Goal: Task Accomplishment & Management: Manage account settings

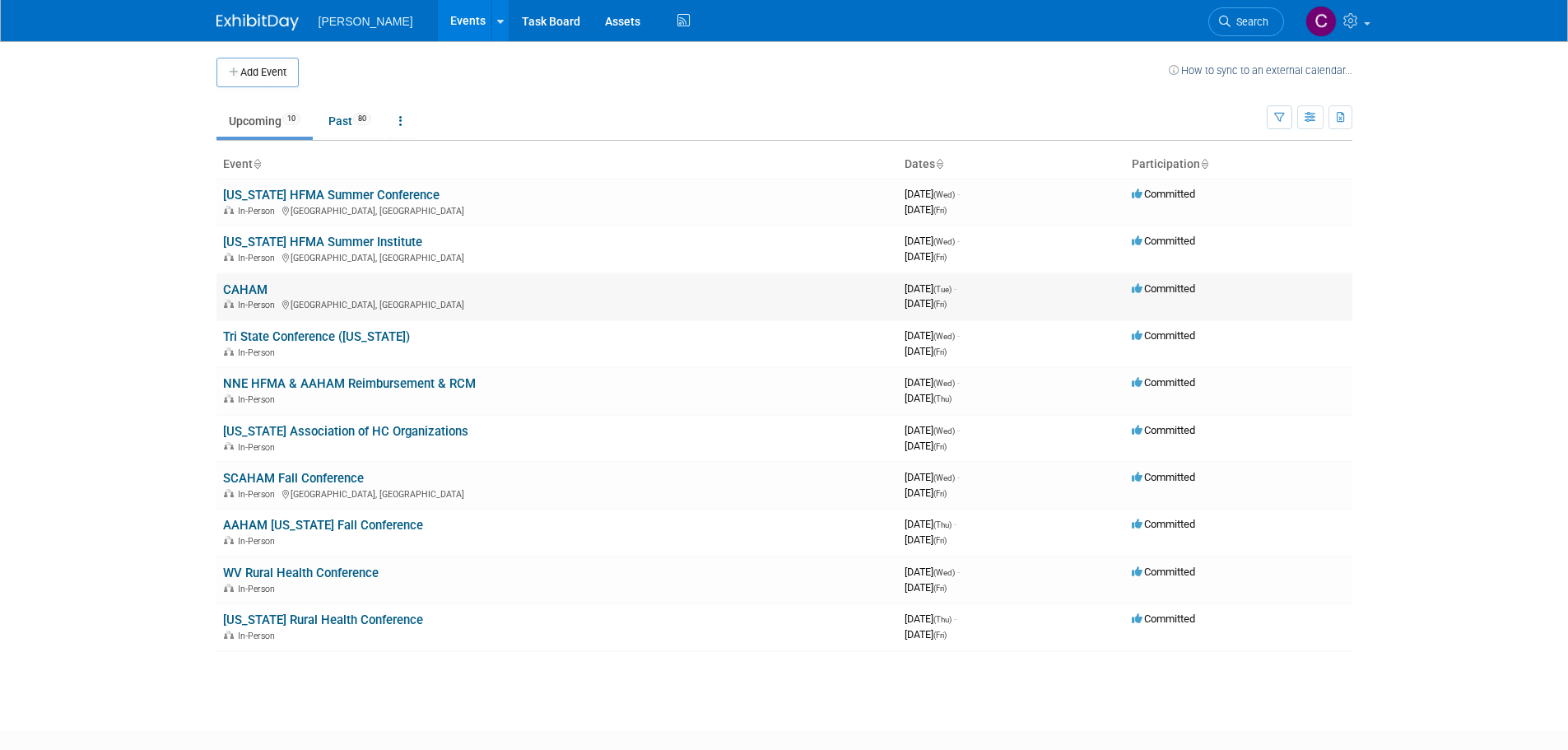
click at [248, 279] on td "CAHAM In-Person Newport Beach, CA" at bounding box center [557, 296] width 681 height 47
click at [250, 285] on link "CAHAM" at bounding box center [246, 290] width 45 height 15
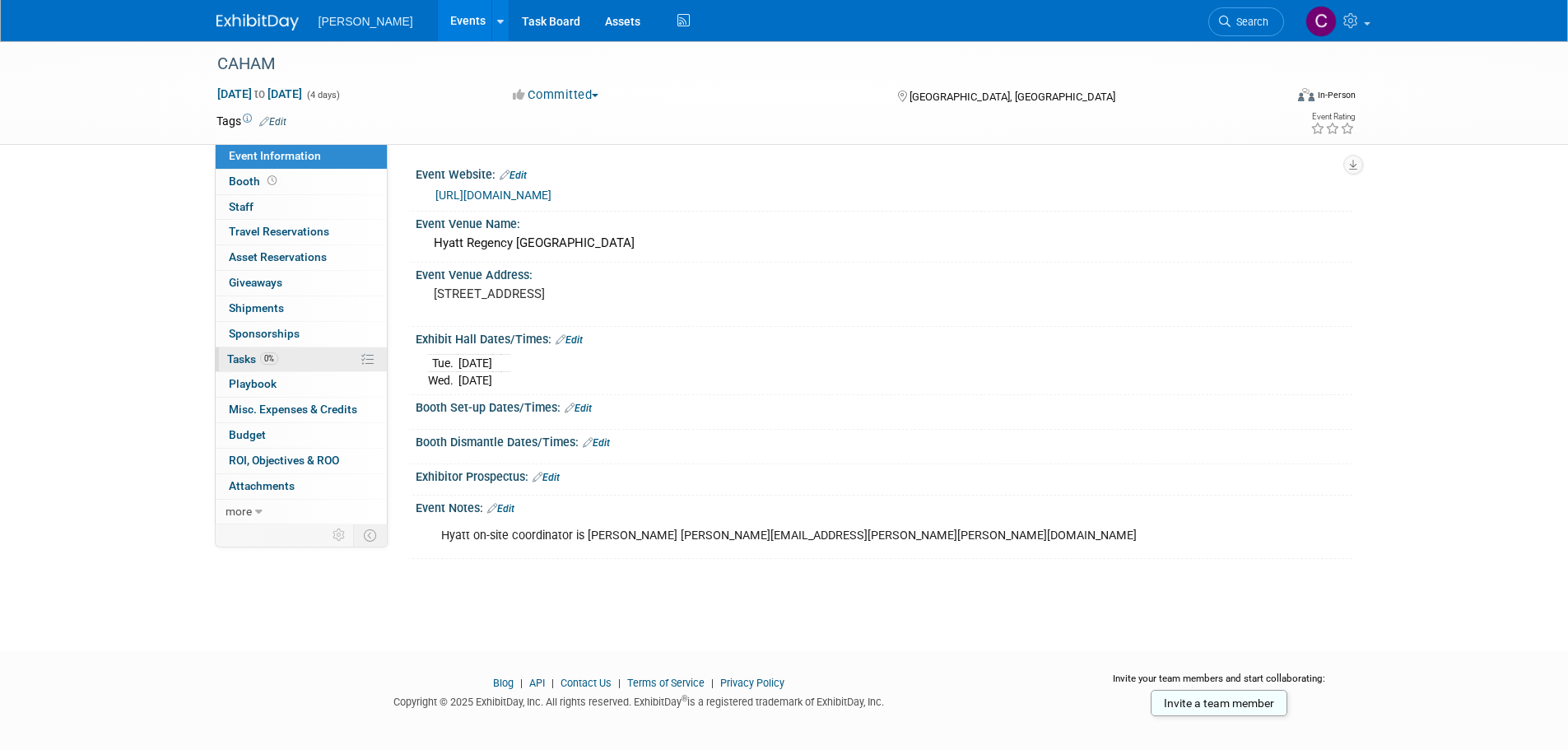
click at [242, 356] on span "Tasks 0%" at bounding box center [252, 358] width 51 height 13
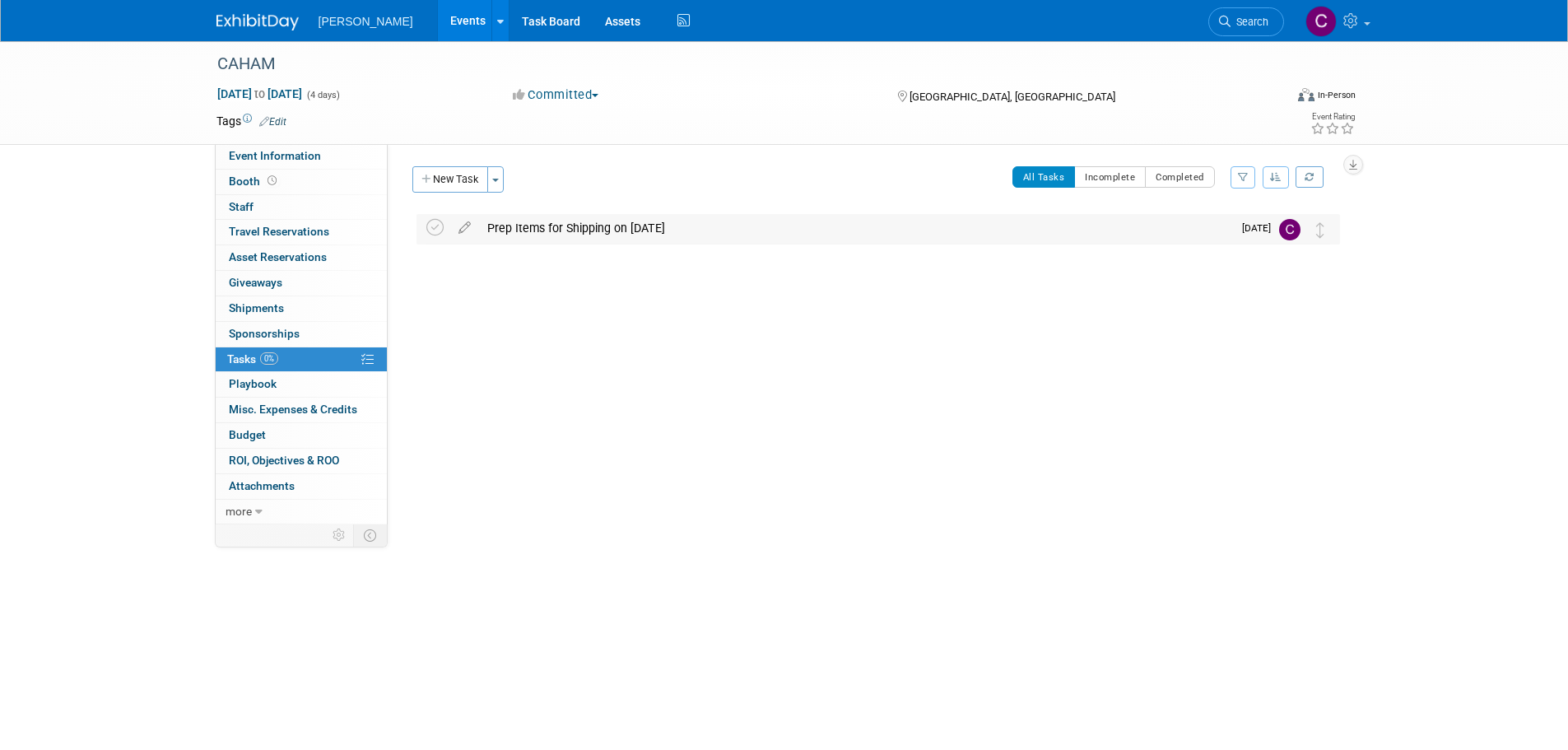
click at [566, 225] on div "Prep Items for Shipping on [DATE]" at bounding box center [856, 228] width 753 height 28
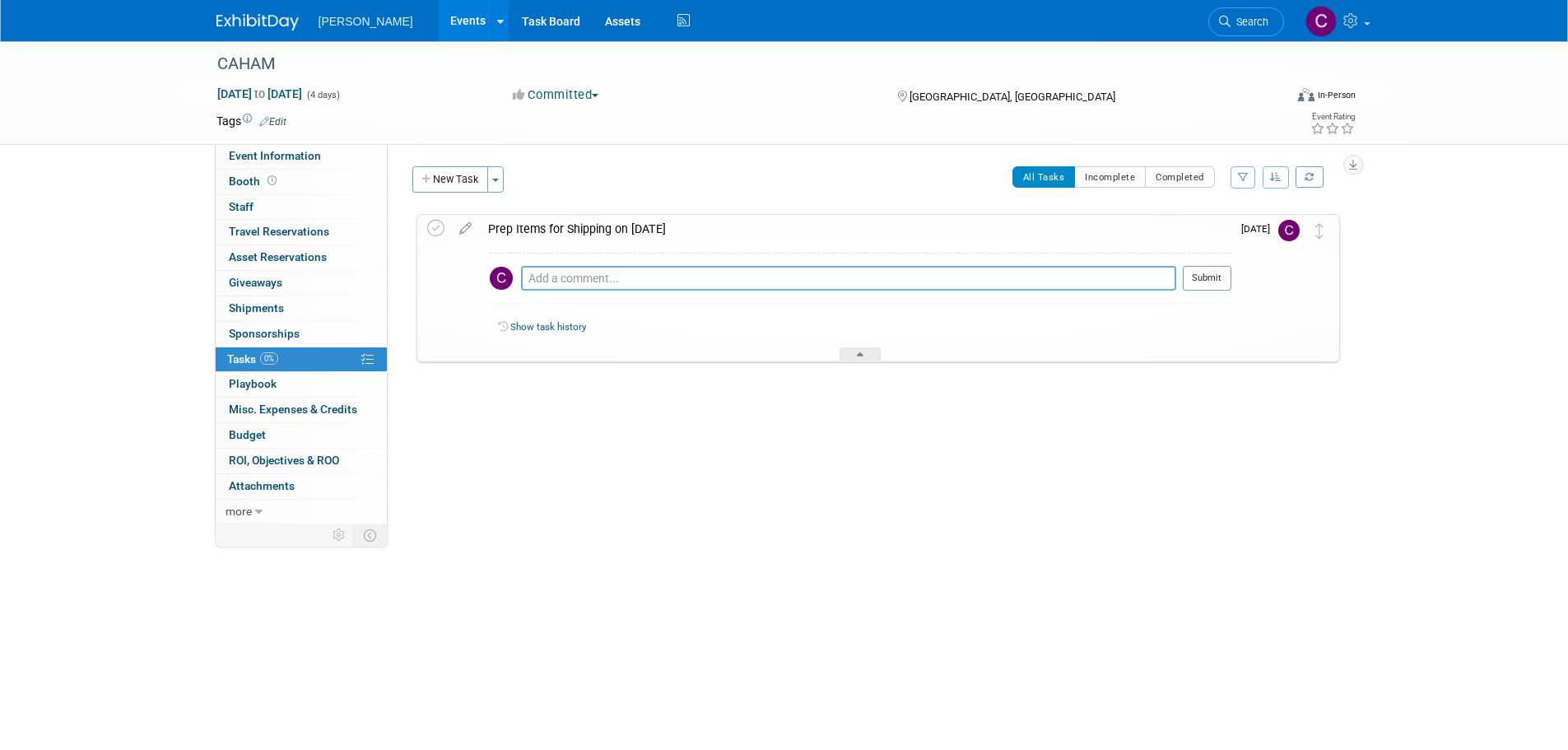
click at [601, 277] on textarea at bounding box center [849, 277] width 656 height 25
drag, startPoint x: 732, startPoint y: 158, endPoint x: 511, endPoint y: 198, distance: 224.6
click at [729, 159] on div "Event Website: Edit [URL][DOMAIN_NAME] Event Venue Name: [GEOGRAPHIC_DATA] Even…" at bounding box center [869, 334] width 965 height 381
click at [462, 229] on icon at bounding box center [466, 225] width 29 height 21
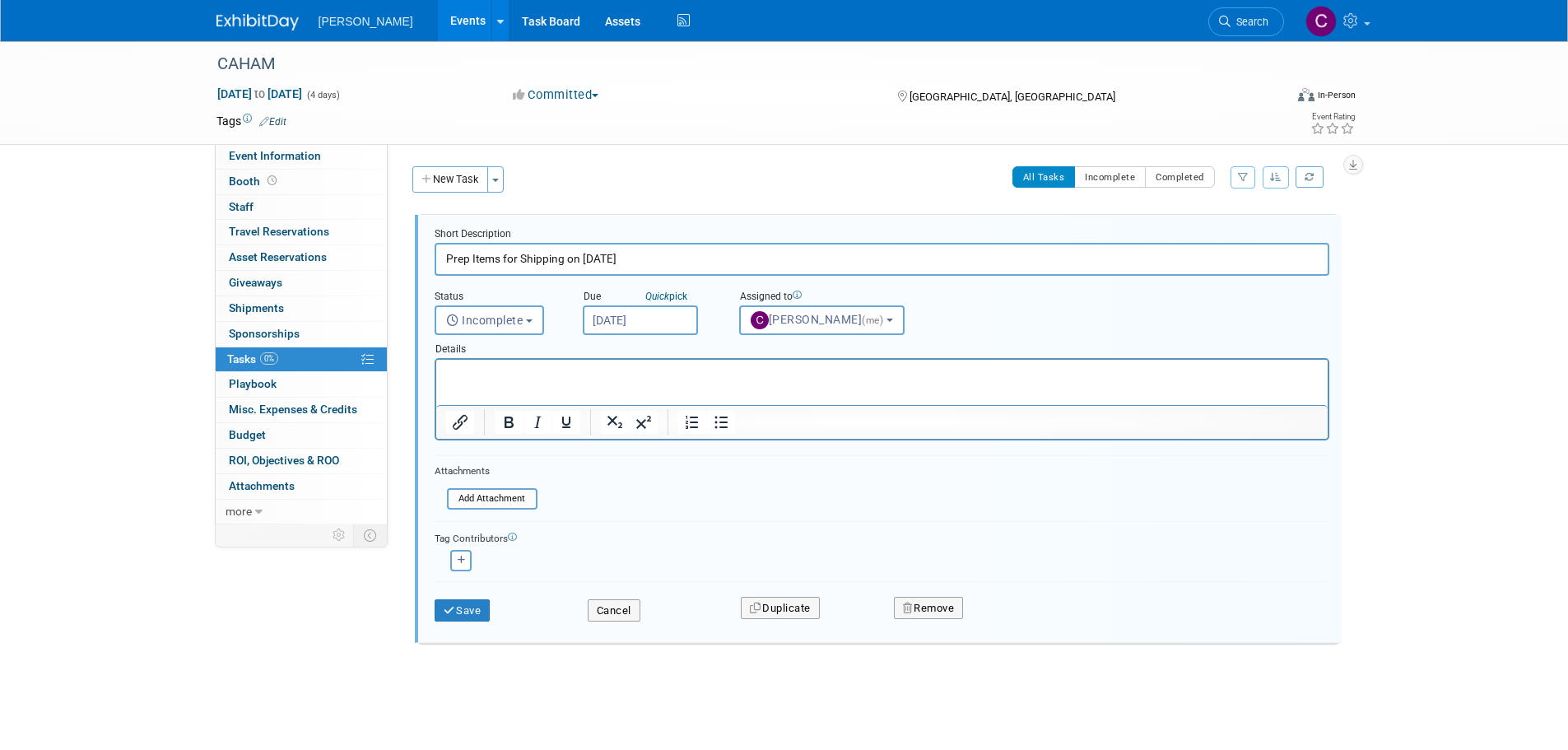
click at [473, 370] on p "Rich Text Area. Press ALT-0 for help." at bounding box center [882, 374] width 873 height 15
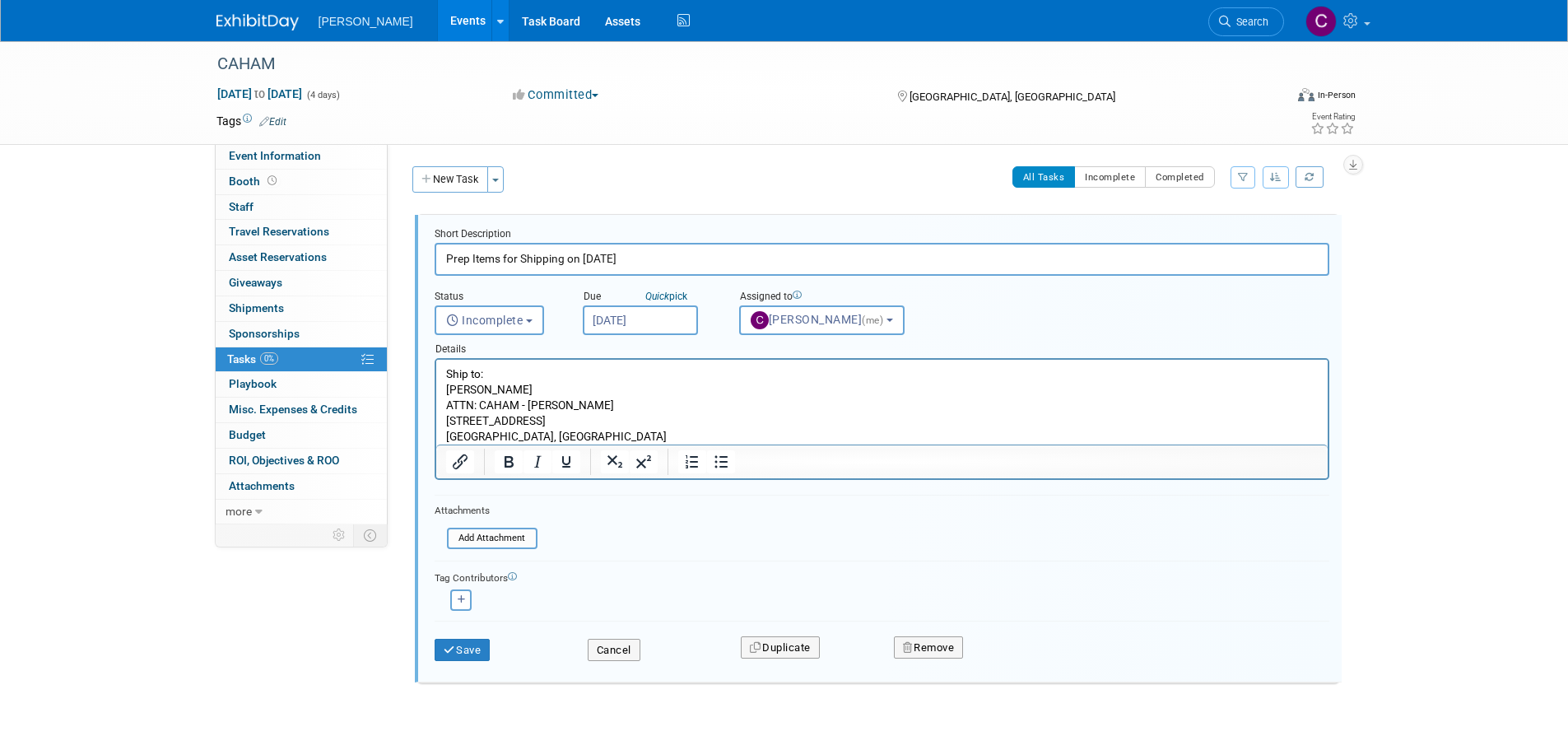
scroll to position [34, 0]
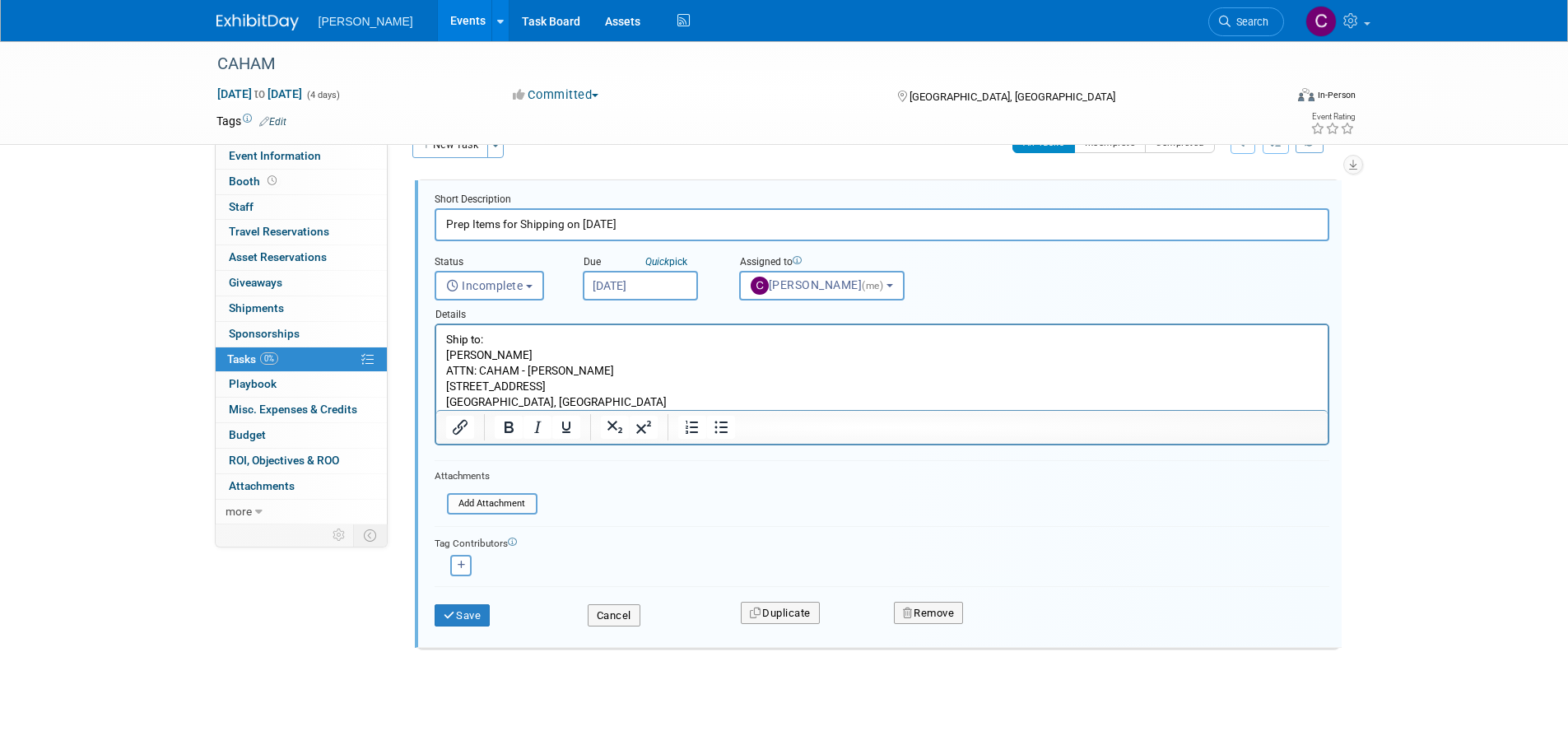
click at [616, 374] on p "ATTN: CAHAM - [PERSON_NAME]" at bounding box center [882, 371] width 873 height 15
click at [466, 604] on button "Save" at bounding box center [462, 615] width 56 height 23
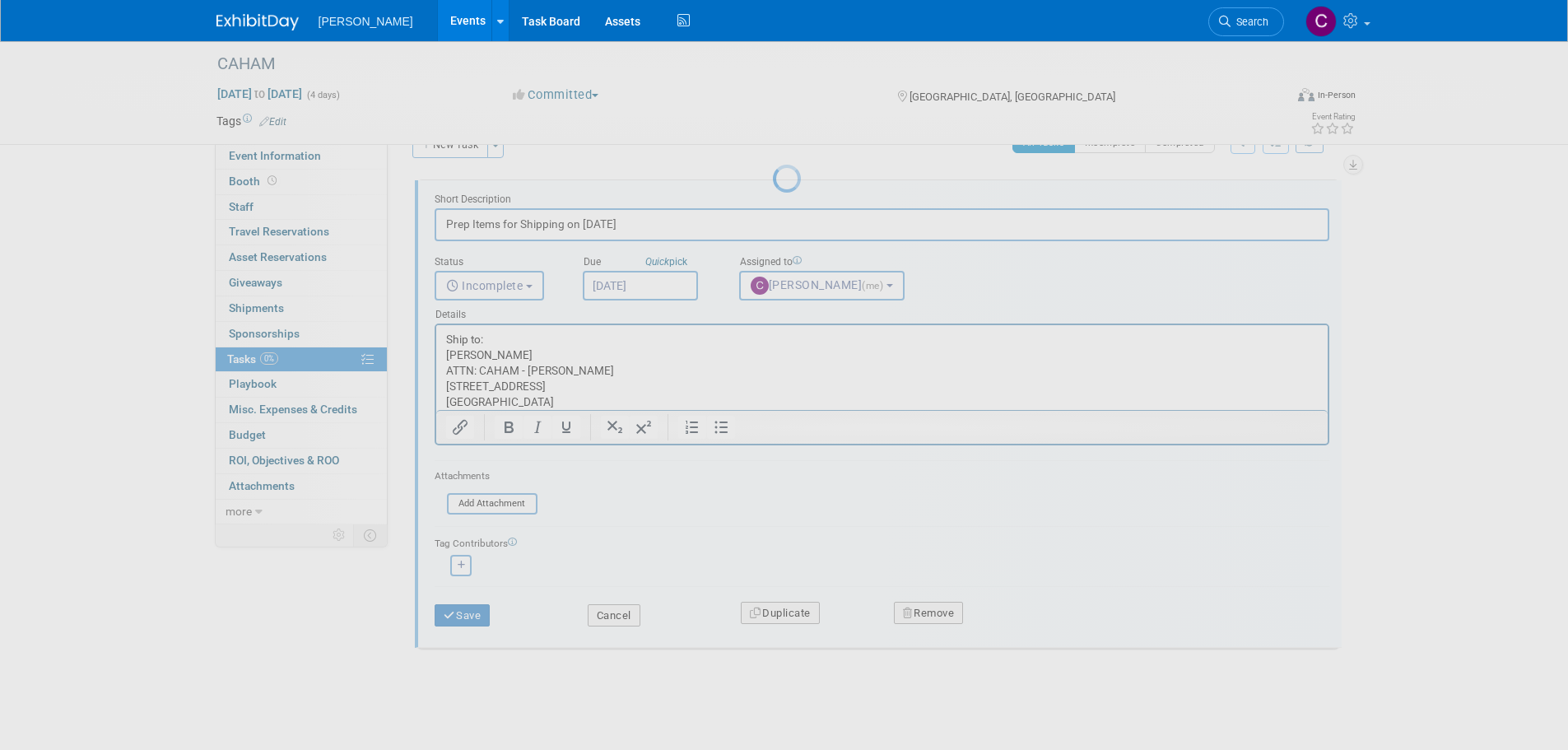
scroll to position [0, 0]
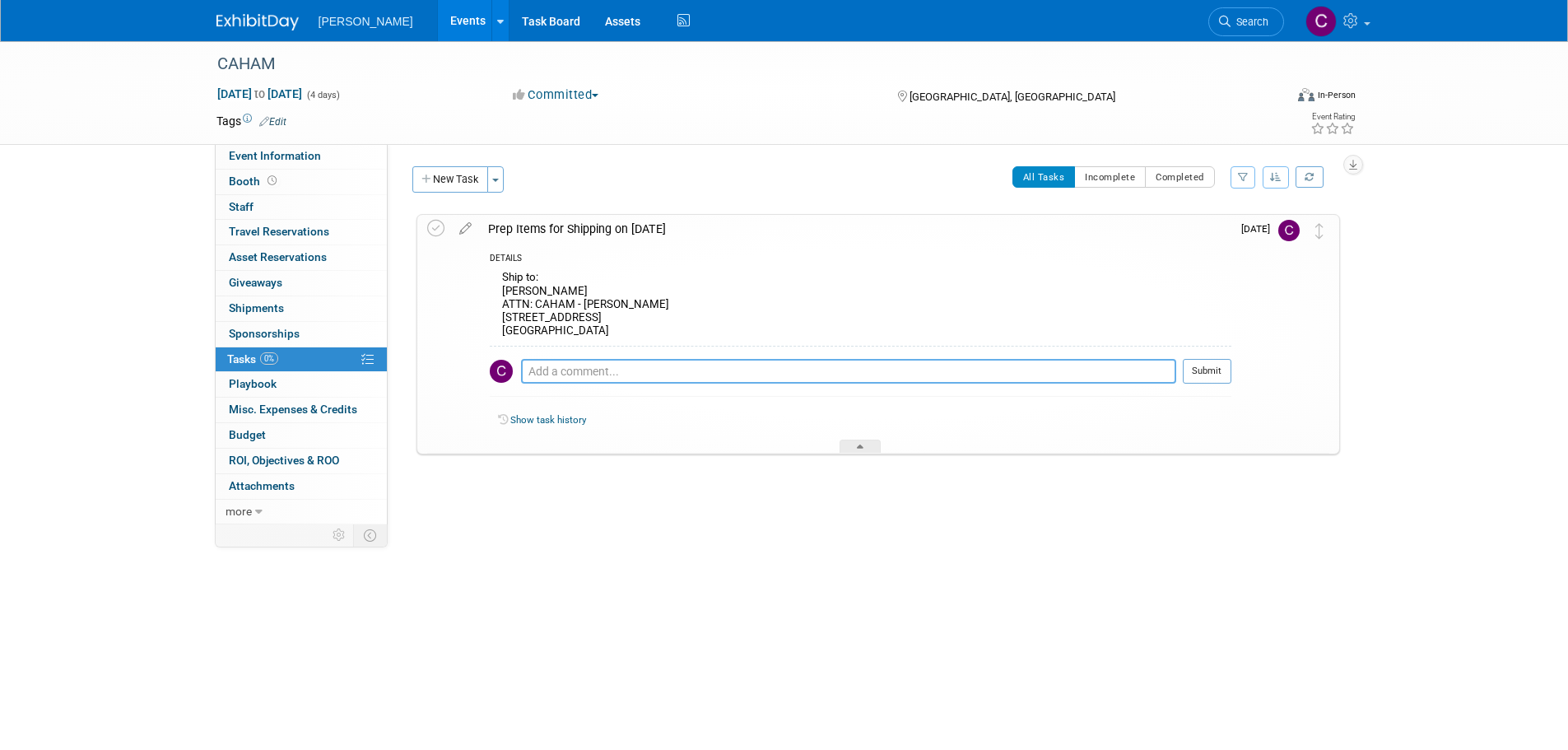
click at [585, 367] on textarea at bounding box center [849, 371] width 656 height 25
click at [613, 375] on textarea "Pre-Event" at bounding box center [849, 371] width 656 height 25
type textarea "P"
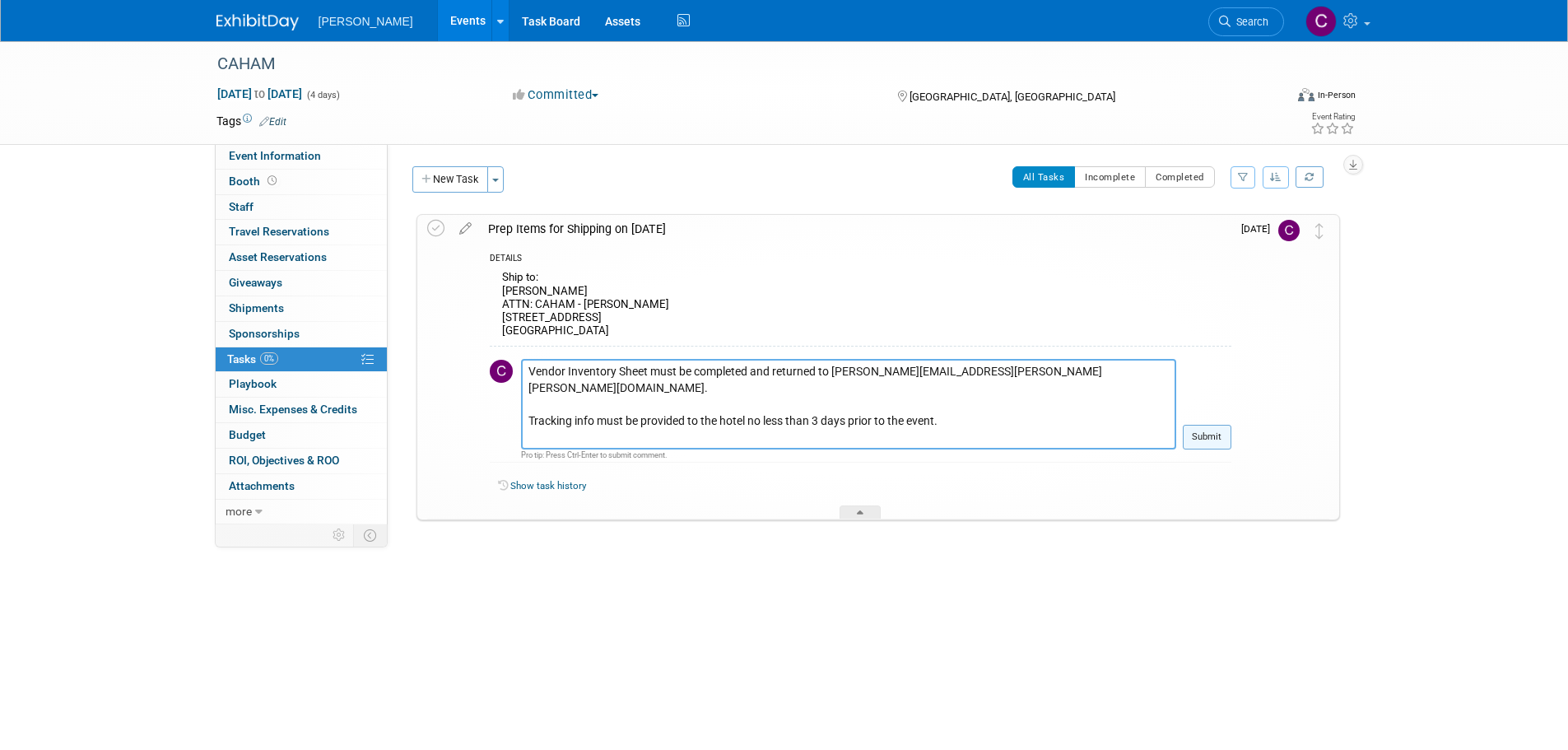
type textarea "Vendor Inventory Sheet must be completed and returned to [PERSON_NAME][EMAIL_AD…"
click at [1199, 435] on button "Submit" at bounding box center [1207, 436] width 49 height 25
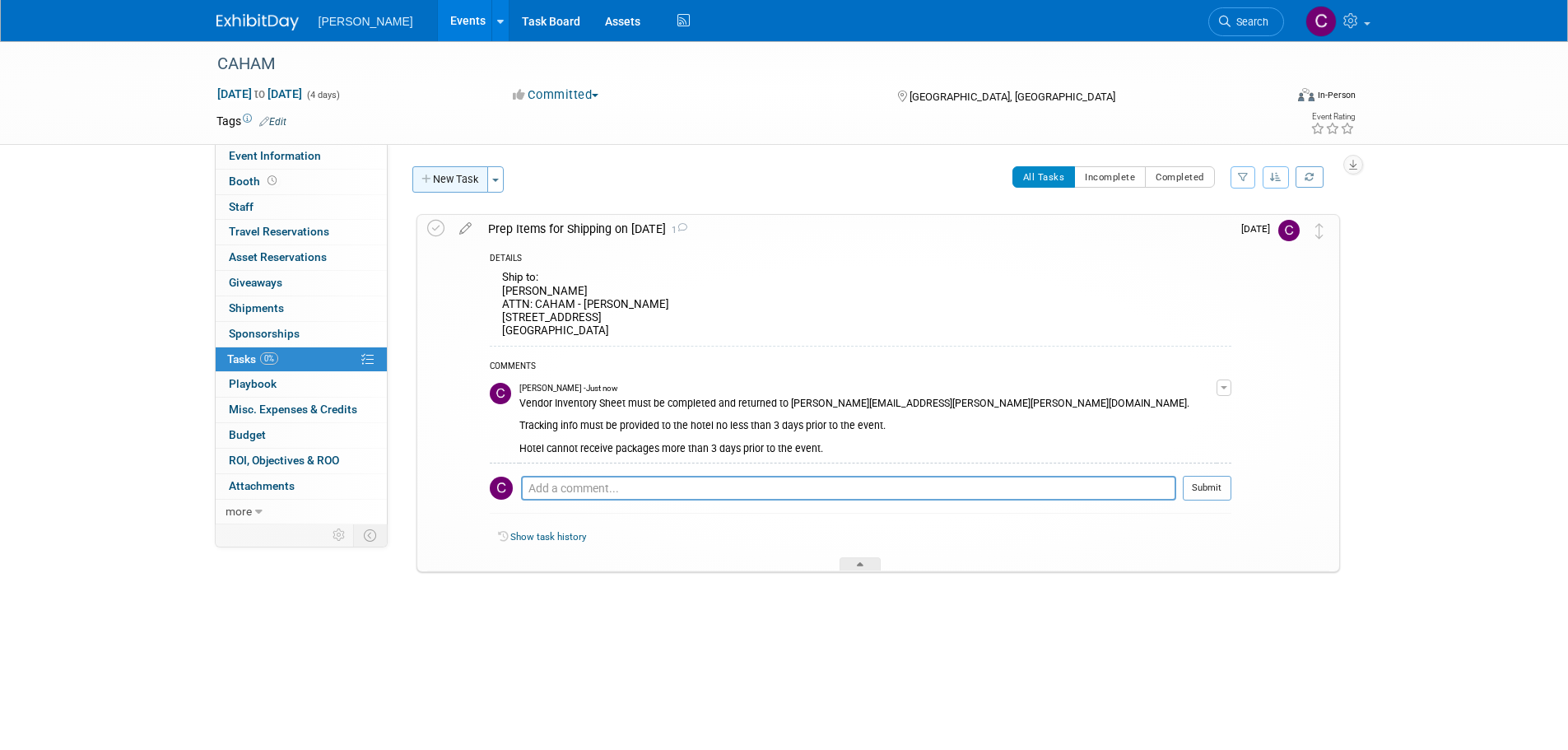
click at [447, 175] on button "New Task" at bounding box center [450, 180] width 76 height 27
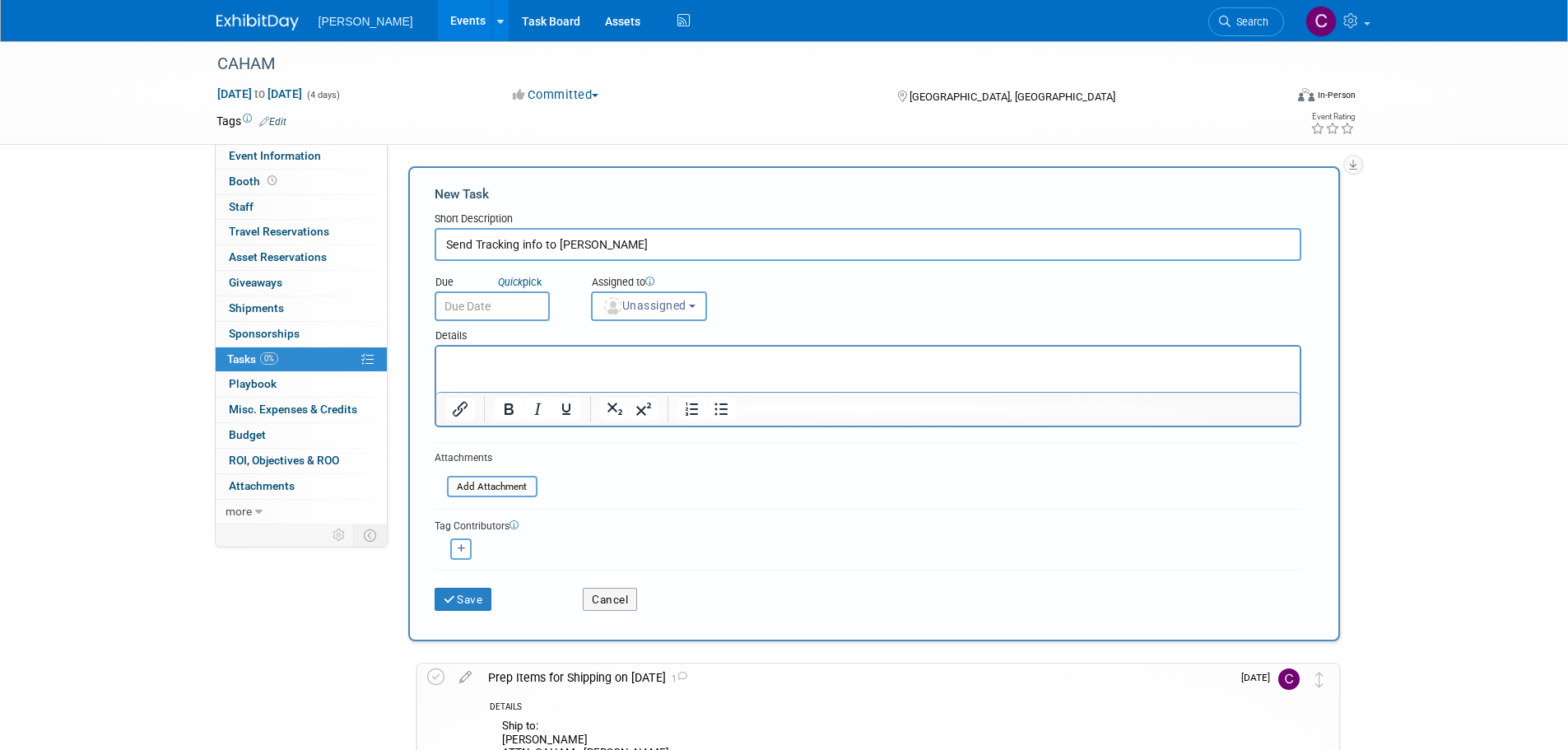
type input "Send Tracking info to [PERSON_NAME]"
click at [507, 308] on input "text" at bounding box center [492, 306] width 115 height 29
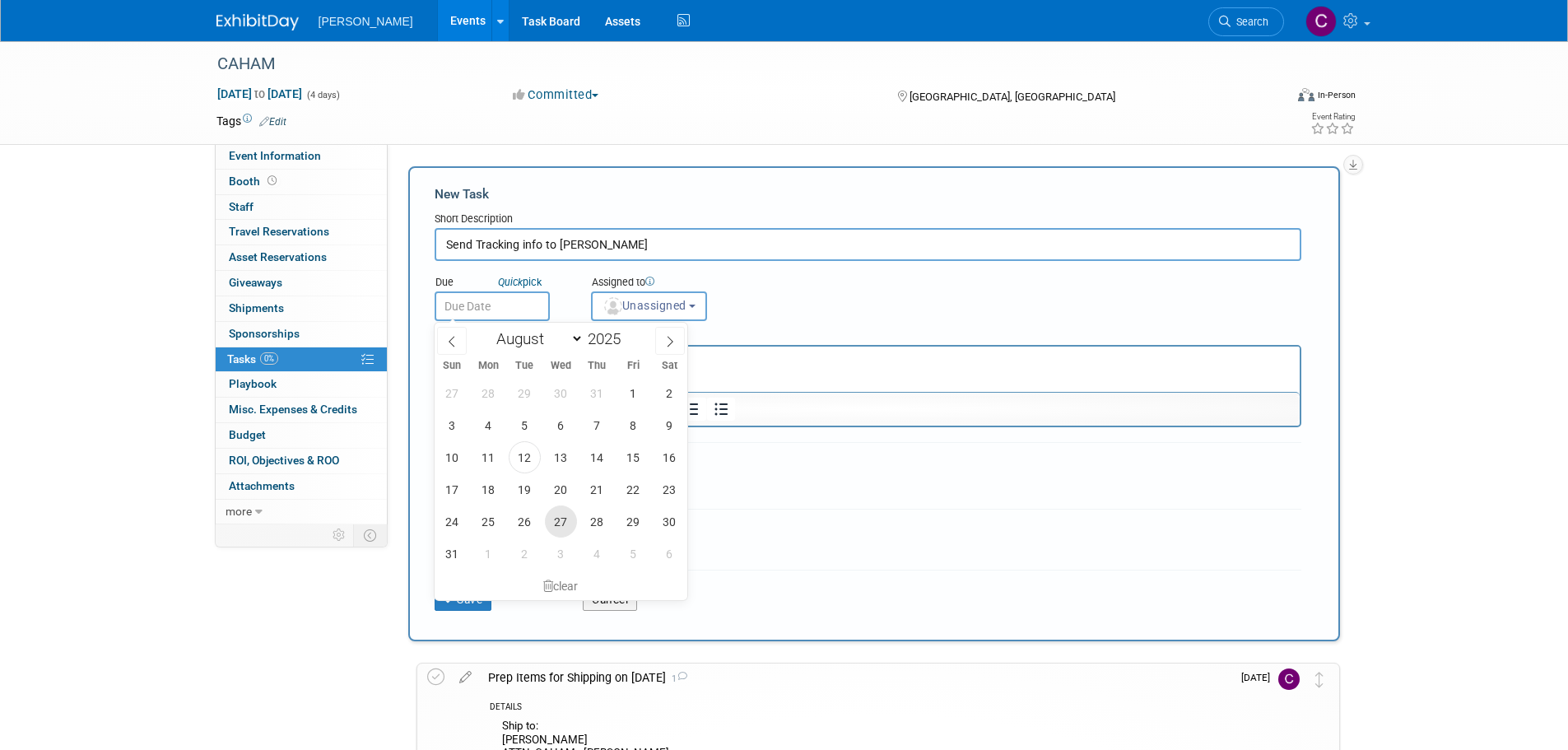
click at [575, 519] on span "27" at bounding box center [560, 521] width 32 height 32
type input "[DATE]"
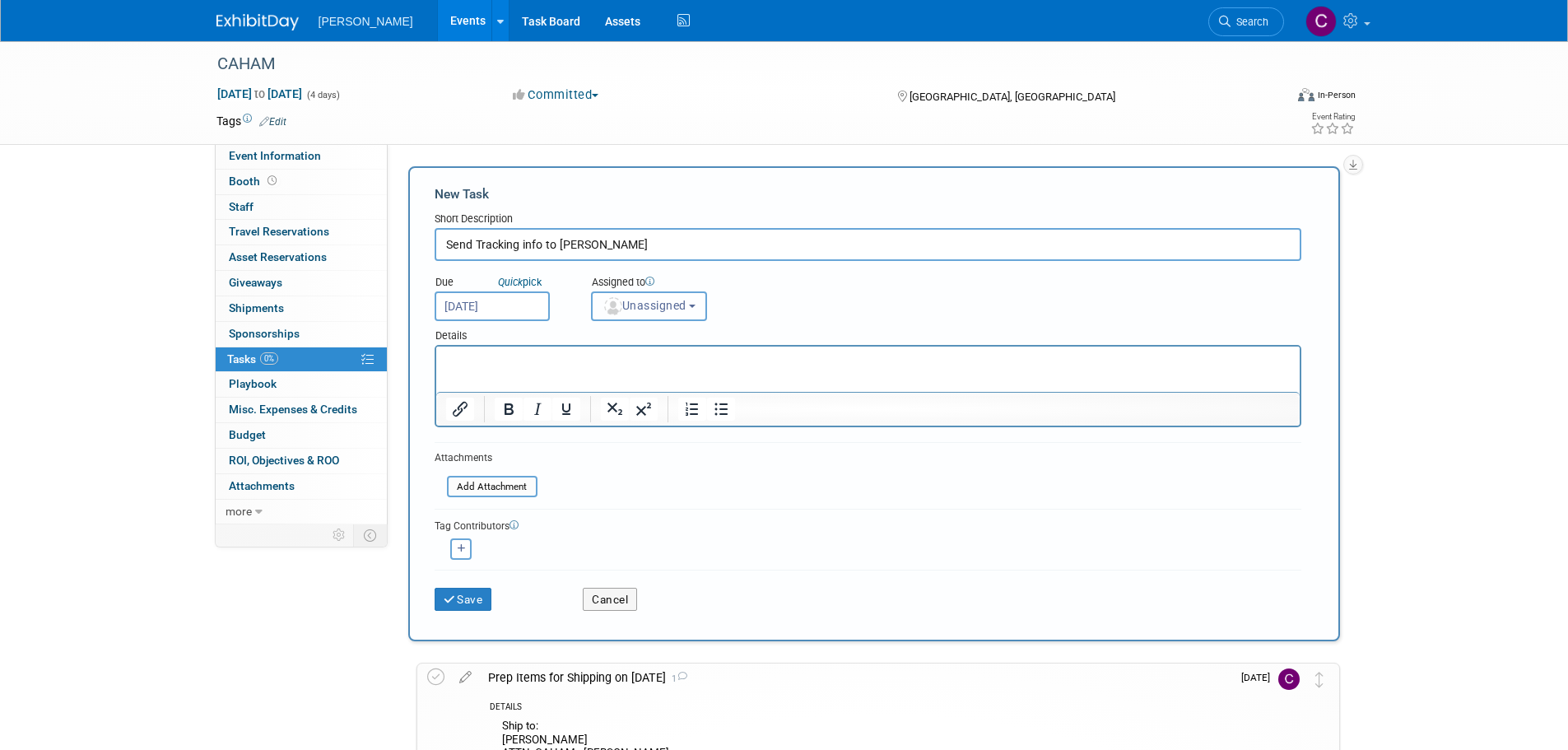
click at [661, 312] on span "Unassigned" at bounding box center [644, 305] width 84 height 13
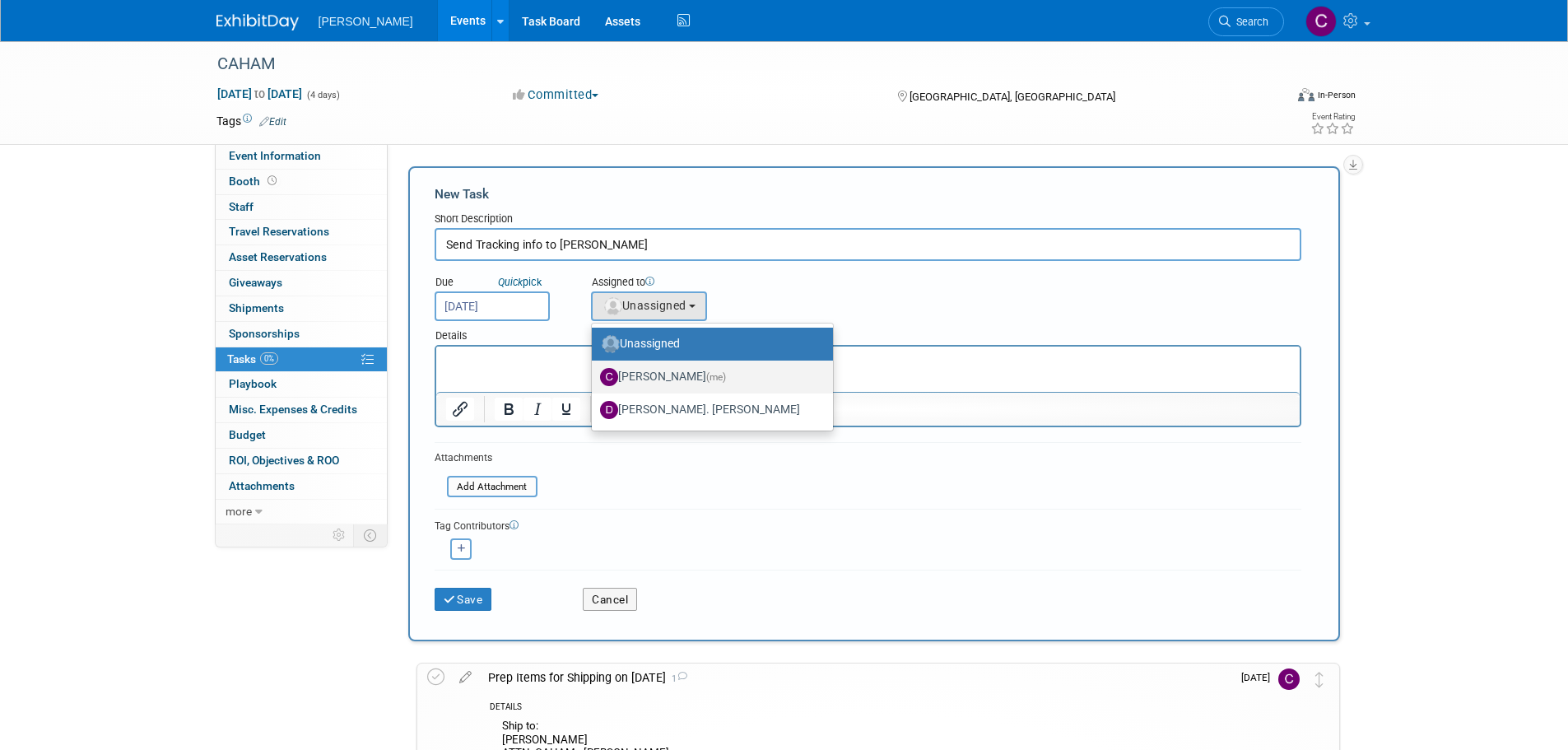
click at [645, 372] on label "[PERSON_NAME] (me)" at bounding box center [709, 377] width 217 height 27
click at [595, 372] on input "[PERSON_NAME] (me)" at bounding box center [589, 375] width 10 height 10
select select "8e291c18-5075-4415-97dd-f61b126a9a51"
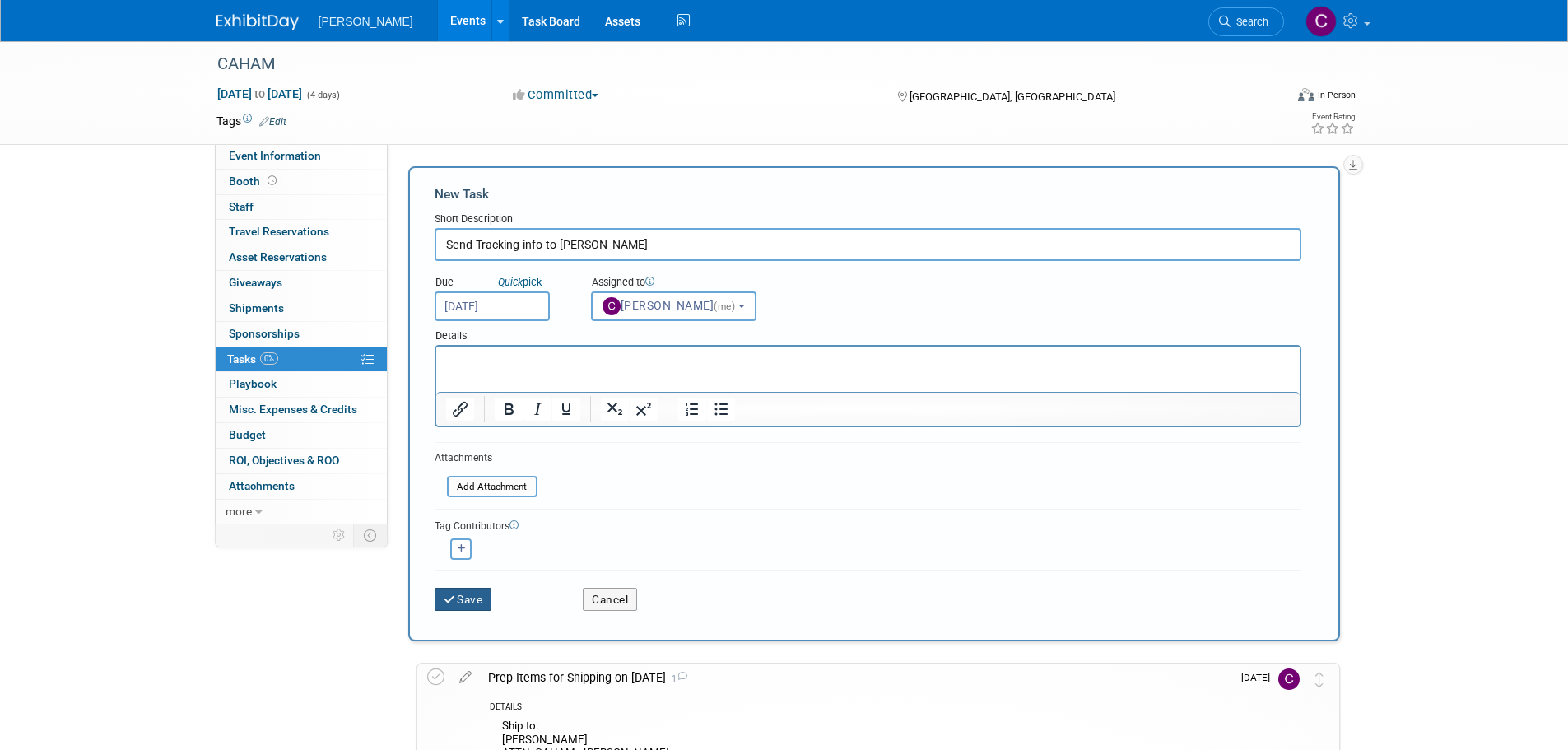
click at [479, 588] on button "Save" at bounding box center [463, 599] width 58 height 23
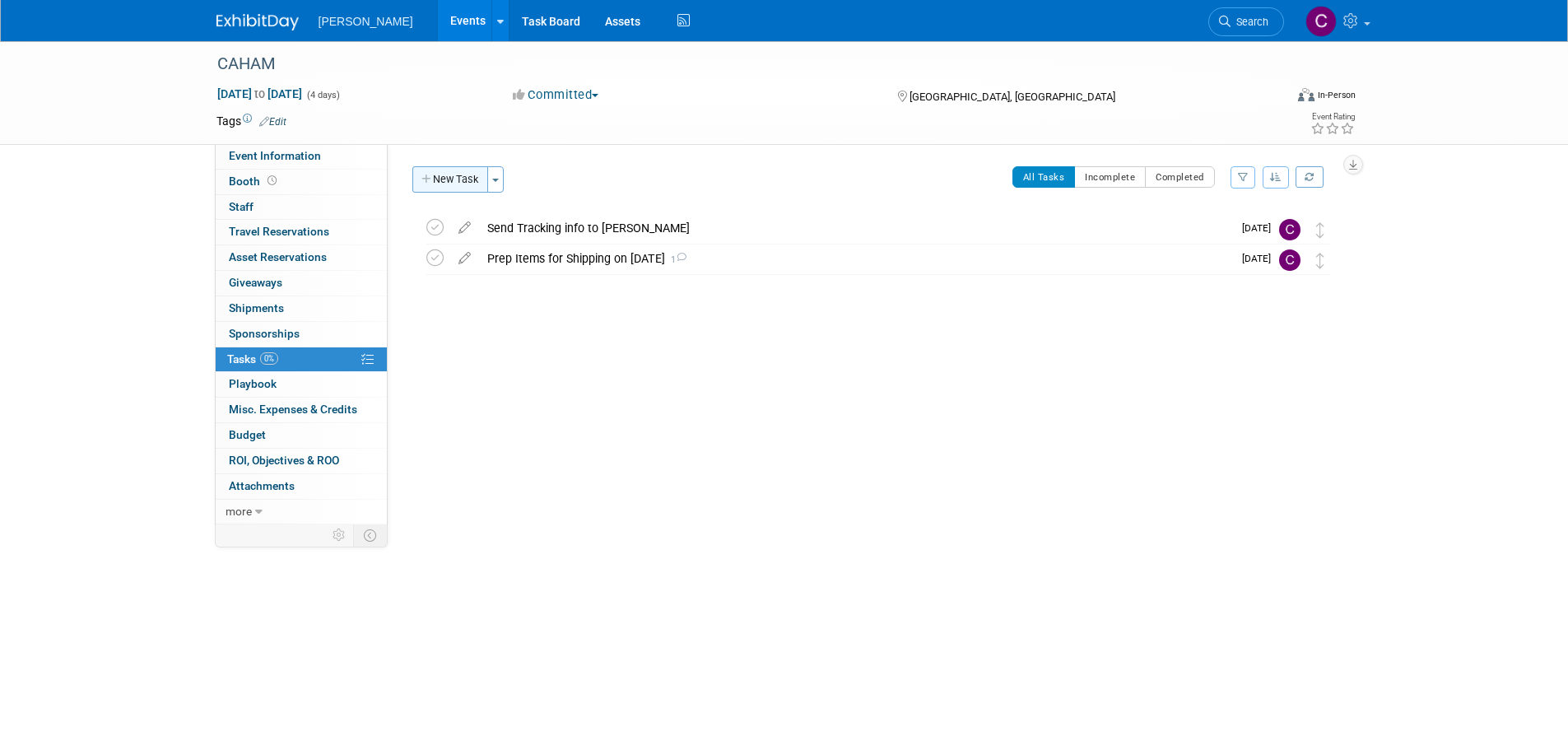
click at [455, 181] on button "New Task" at bounding box center [450, 180] width 76 height 27
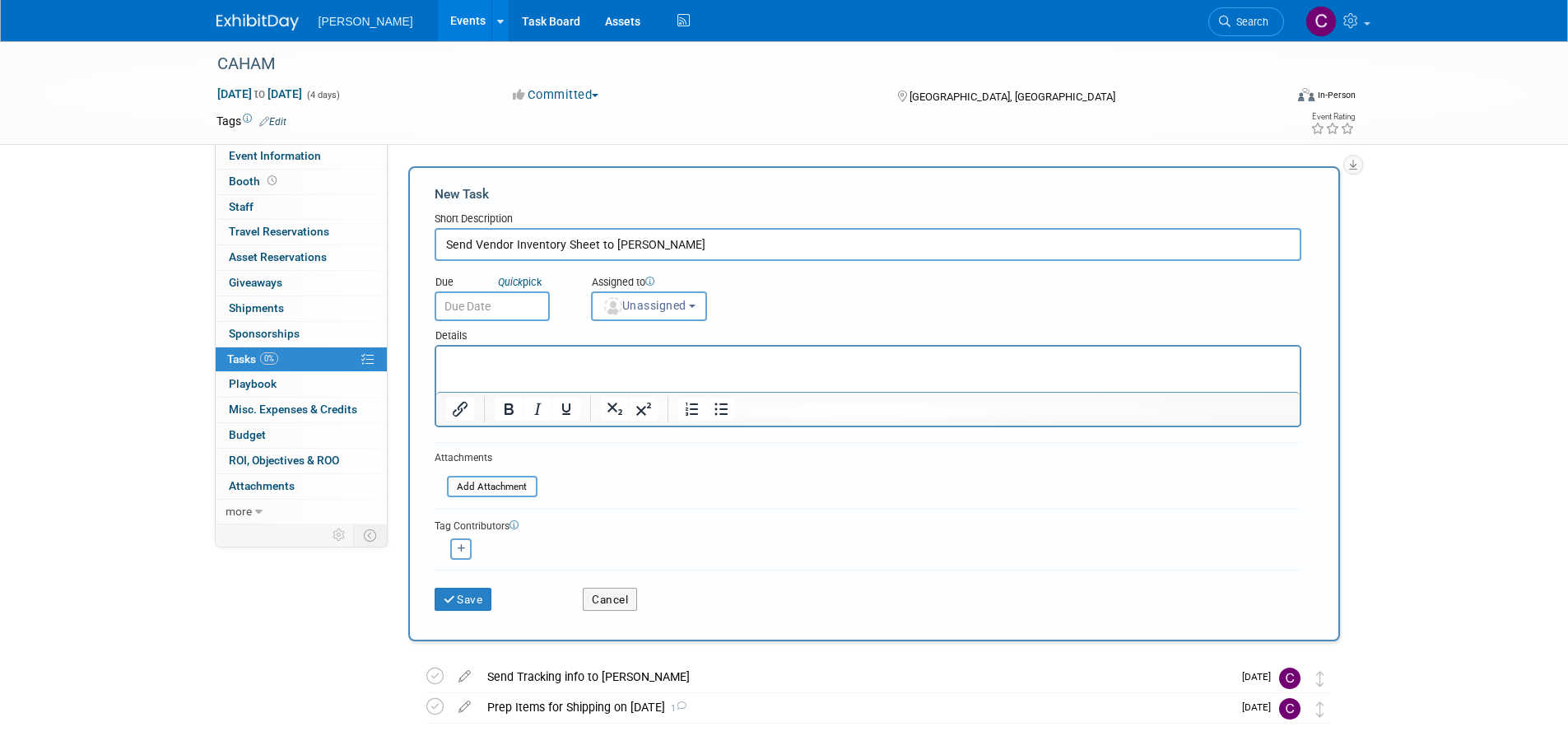
type input "Send Vendor Inventory Sheet to [PERSON_NAME]"
click at [480, 301] on input "text" at bounding box center [492, 306] width 115 height 29
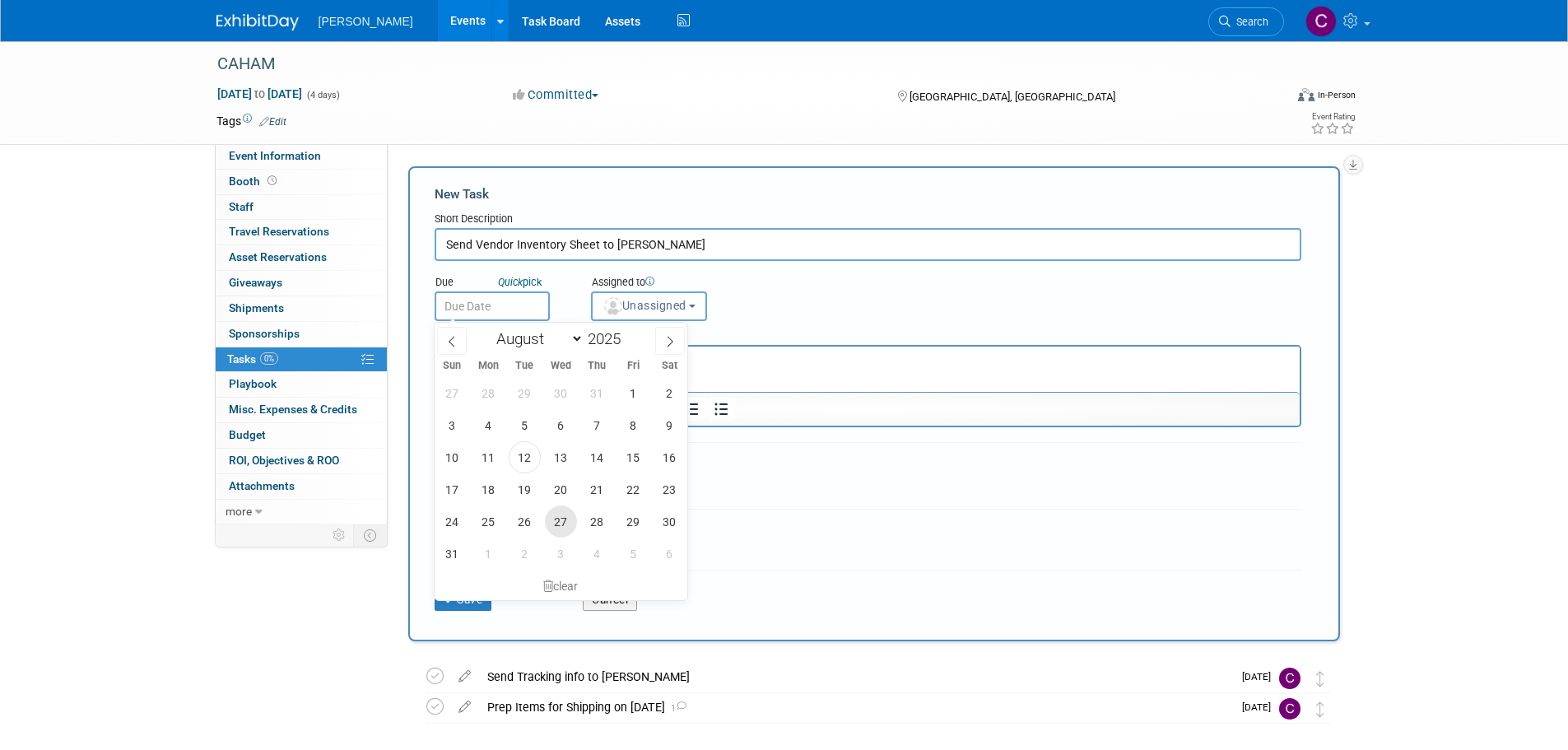
click at [562, 516] on span "27" at bounding box center [560, 521] width 32 height 32
type input "[DATE]"
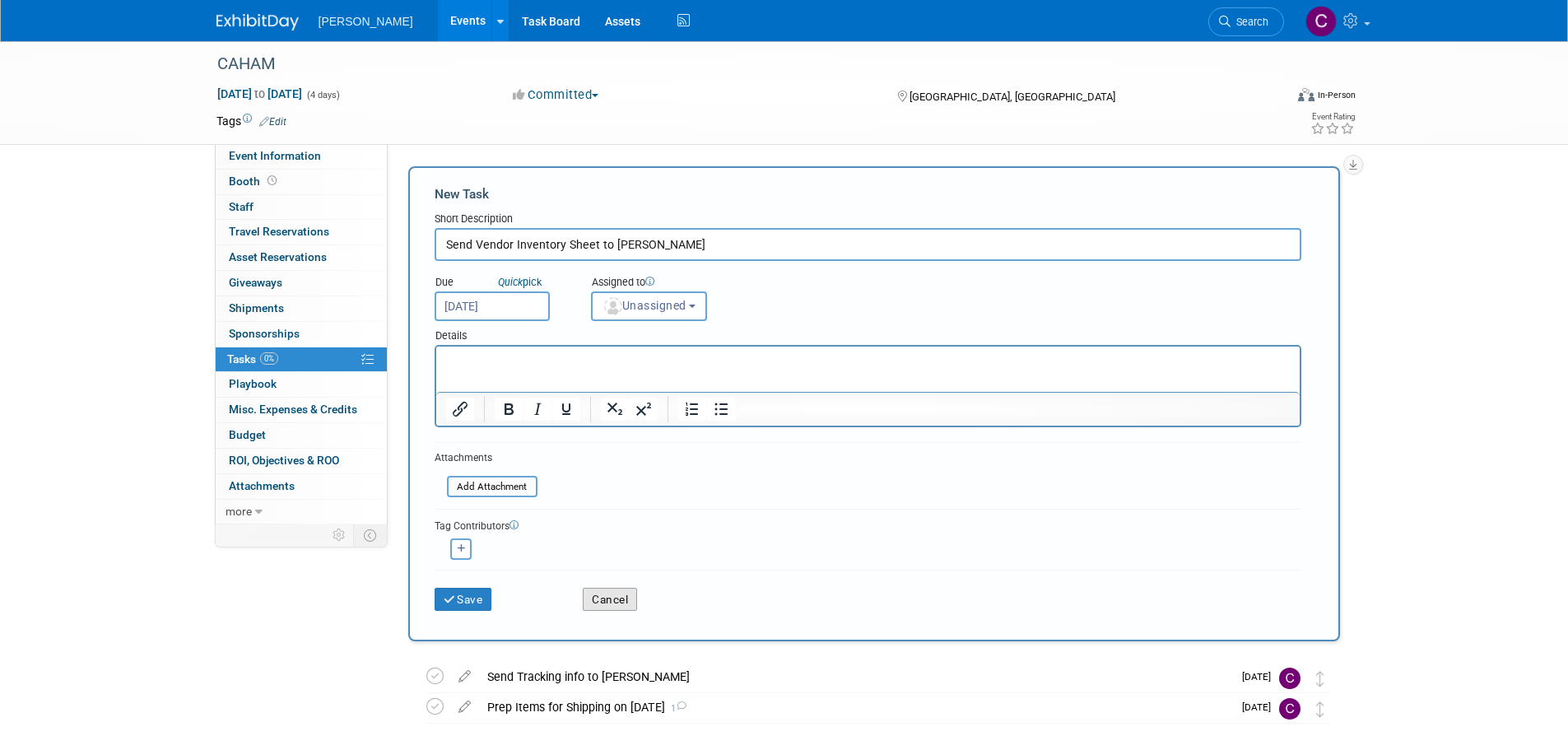
click at [614, 596] on button "Cancel" at bounding box center [609, 599] width 54 height 23
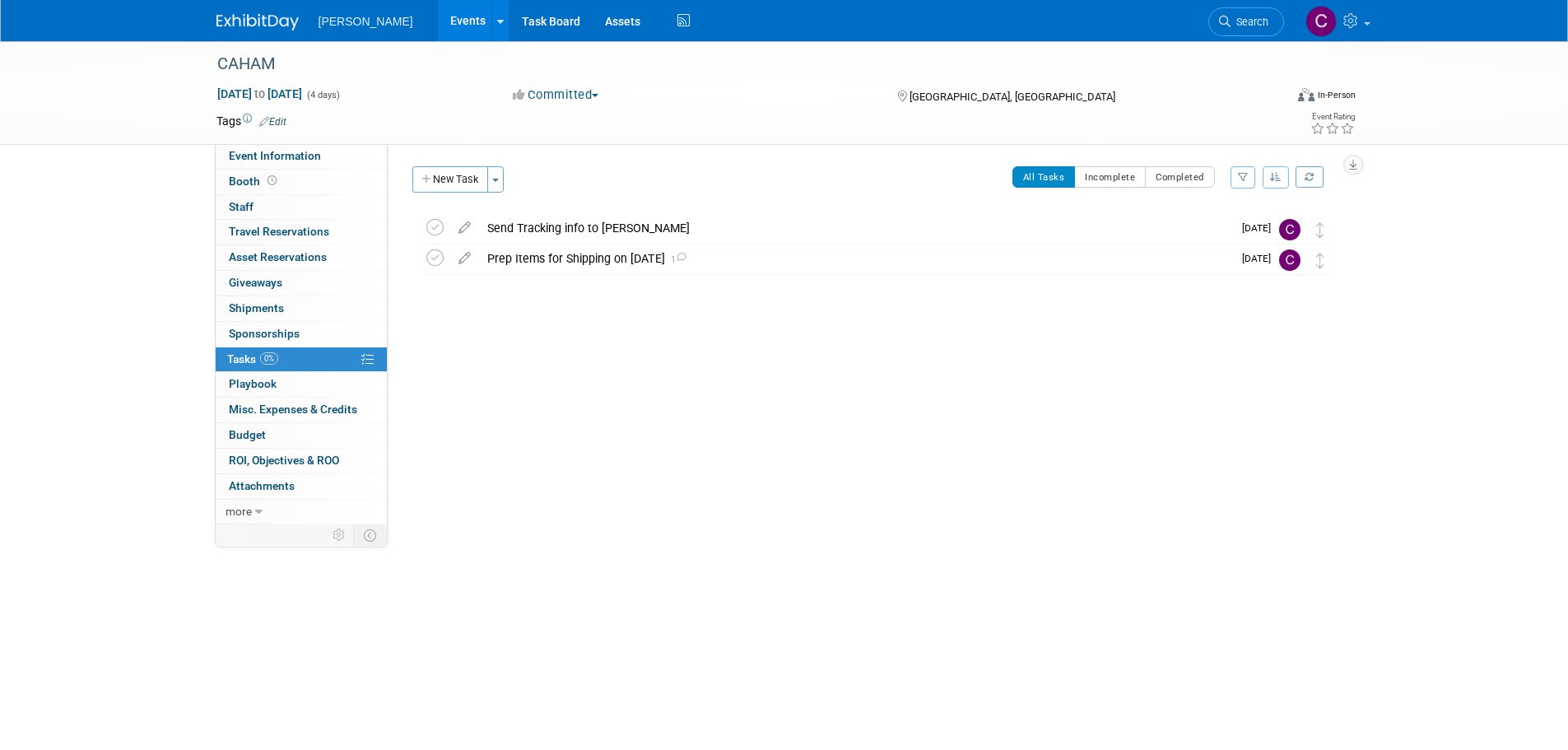
click at [542, 222] on div "Send Tracking info to [PERSON_NAME]" at bounding box center [856, 228] width 753 height 28
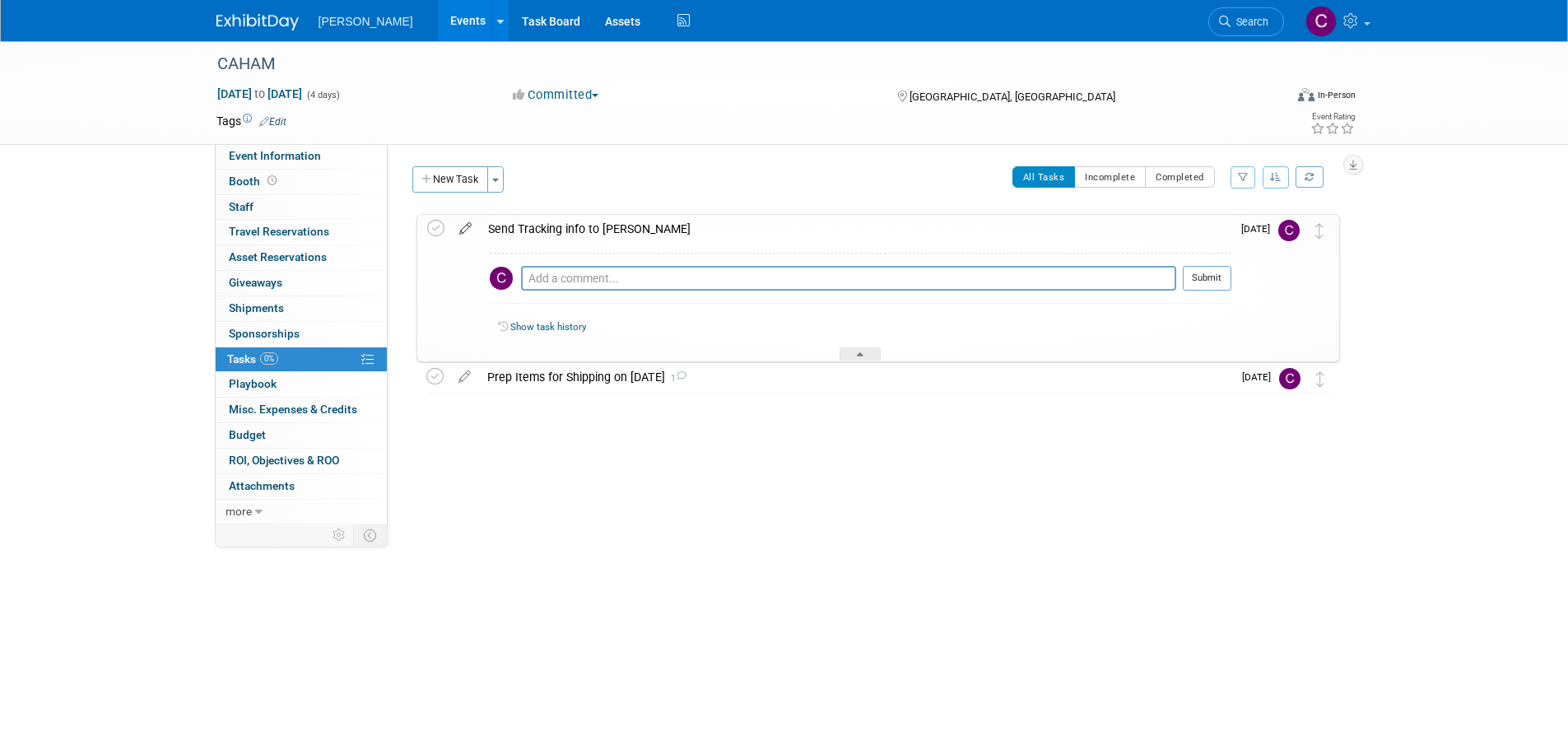
click at [467, 229] on icon at bounding box center [466, 225] width 29 height 21
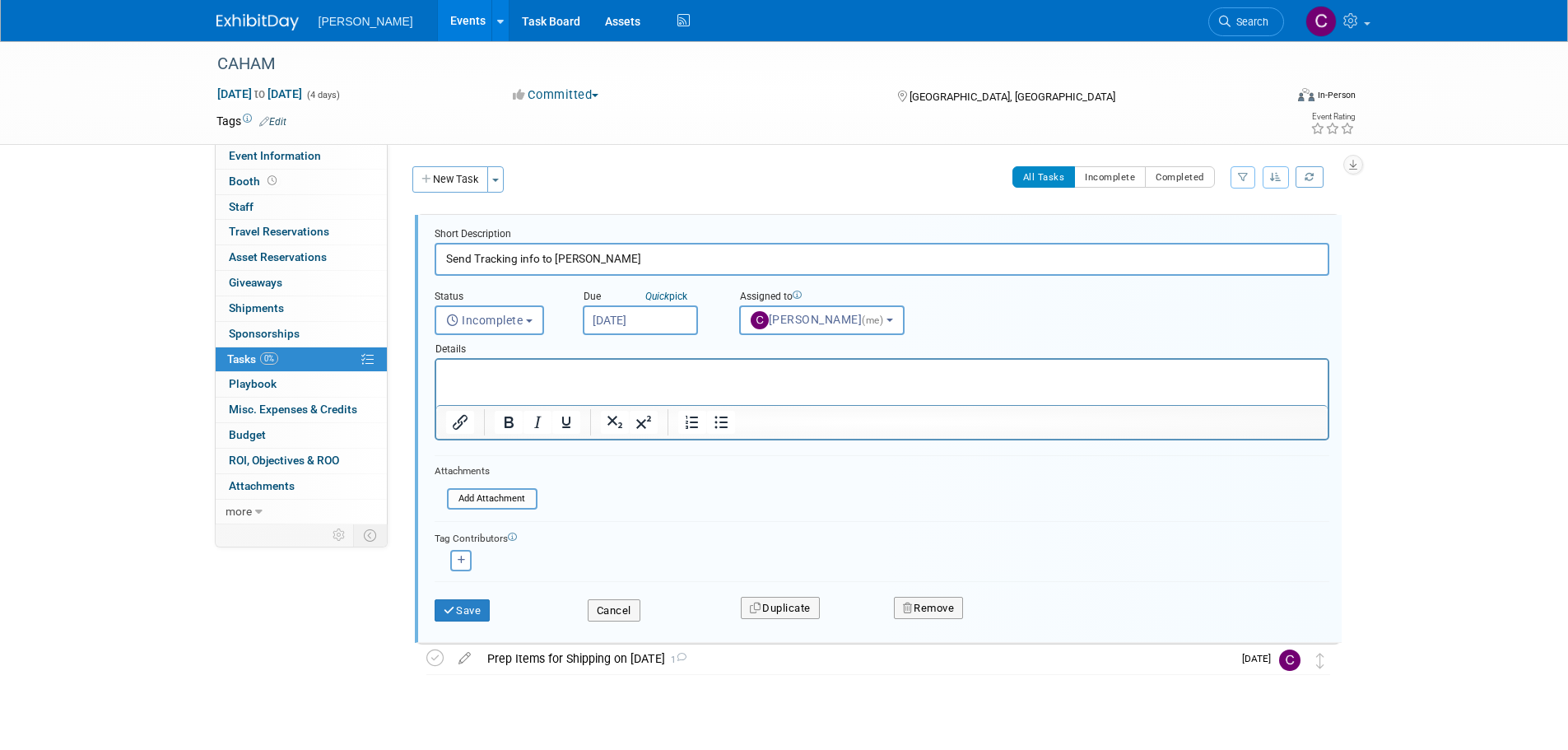
click at [546, 261] on input "Send Tracking info to [PERSON_NAME]" at bounding box center [882, 259] width 895 height 32
click at [539, 256] on input "Send Tracking info to [PERSON_NAME]" at bounding box center [882, 259] width 895 height 32
type input "Send Tracking info and Vendor Inventory Sheet to [PERSON_NAME]"
click at [479, 612] on button "Save" at bounding box center [462, 611] width 56 height 23
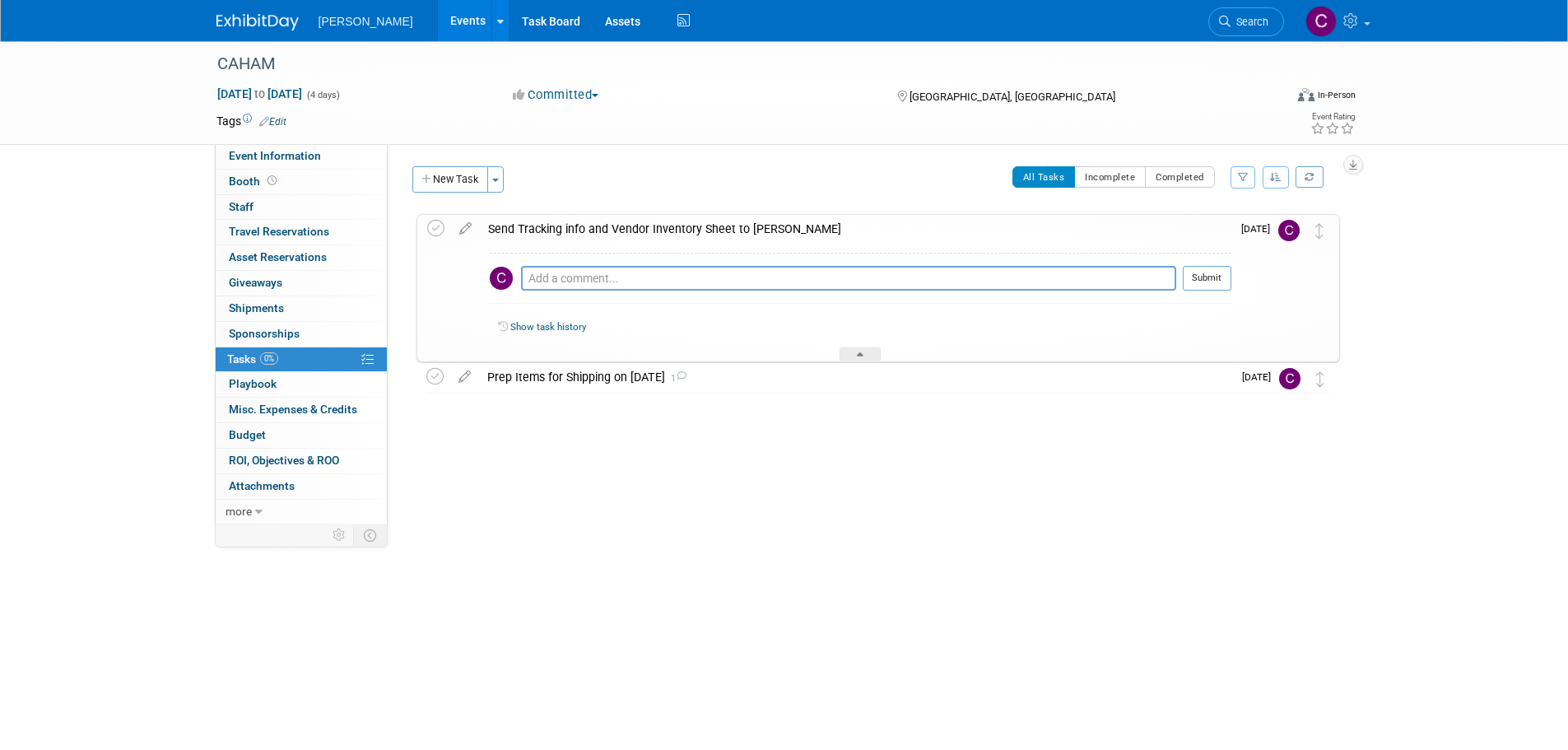
click at [653, 504] on div "Event Website: Edit [URL][DOMAIN_NAME] Event Venue Name: [GEOGRAPHIC_DATA] Even…" at bounding box center [869, 334] width 965 height 381
click at [786, 223] on div "Send Tracking info and Vendor Inventory Sheet to [PERSON_NAME]" at bounding box center [856, 229] width 752 height 28
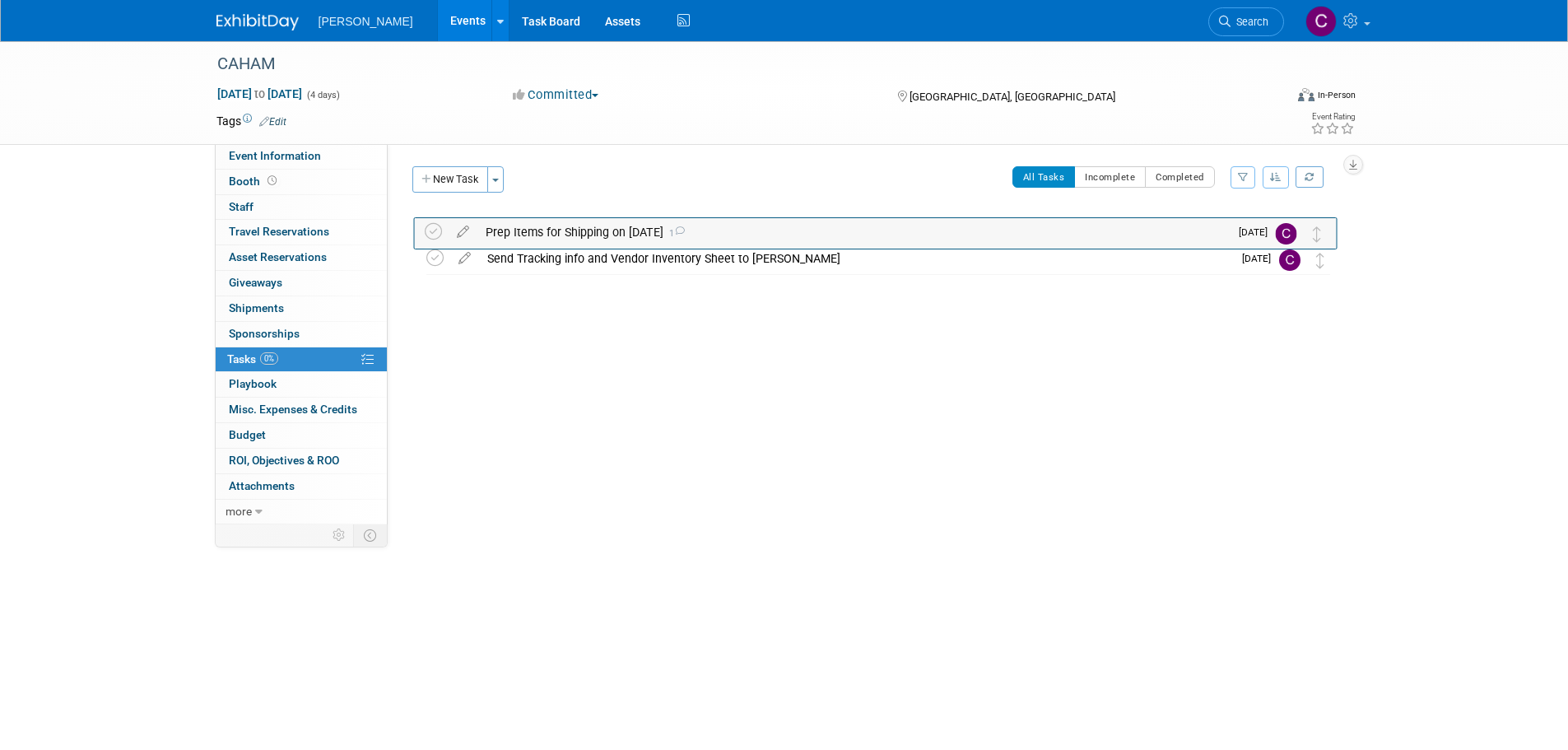
drag, startPoint x: 1328, startPoint y: 254, endPoint x: 1327, endPoint y: 227, distance: 27.0
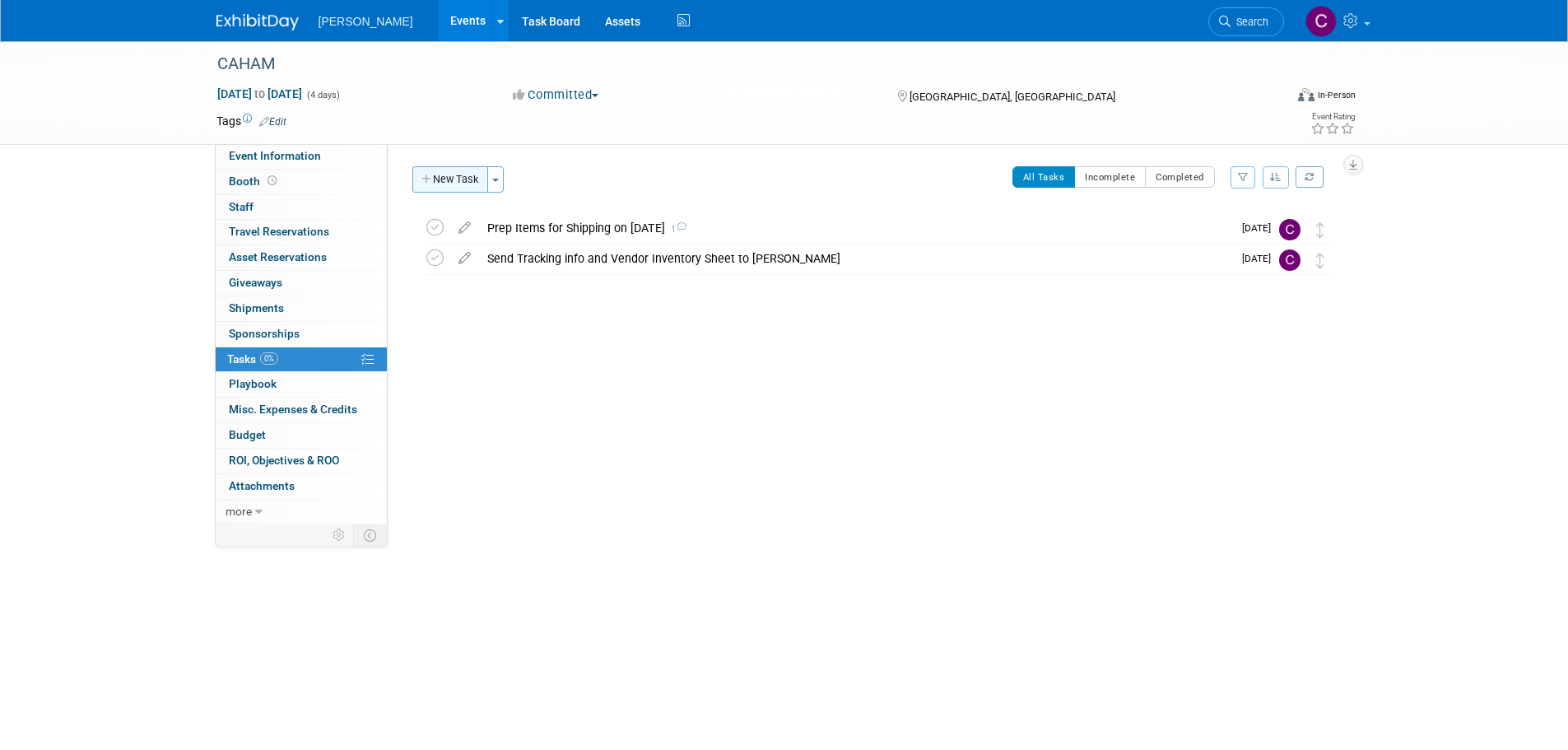
click at [430, 174] on icon "button" at bounding box center [427, 180] width 11 height 10
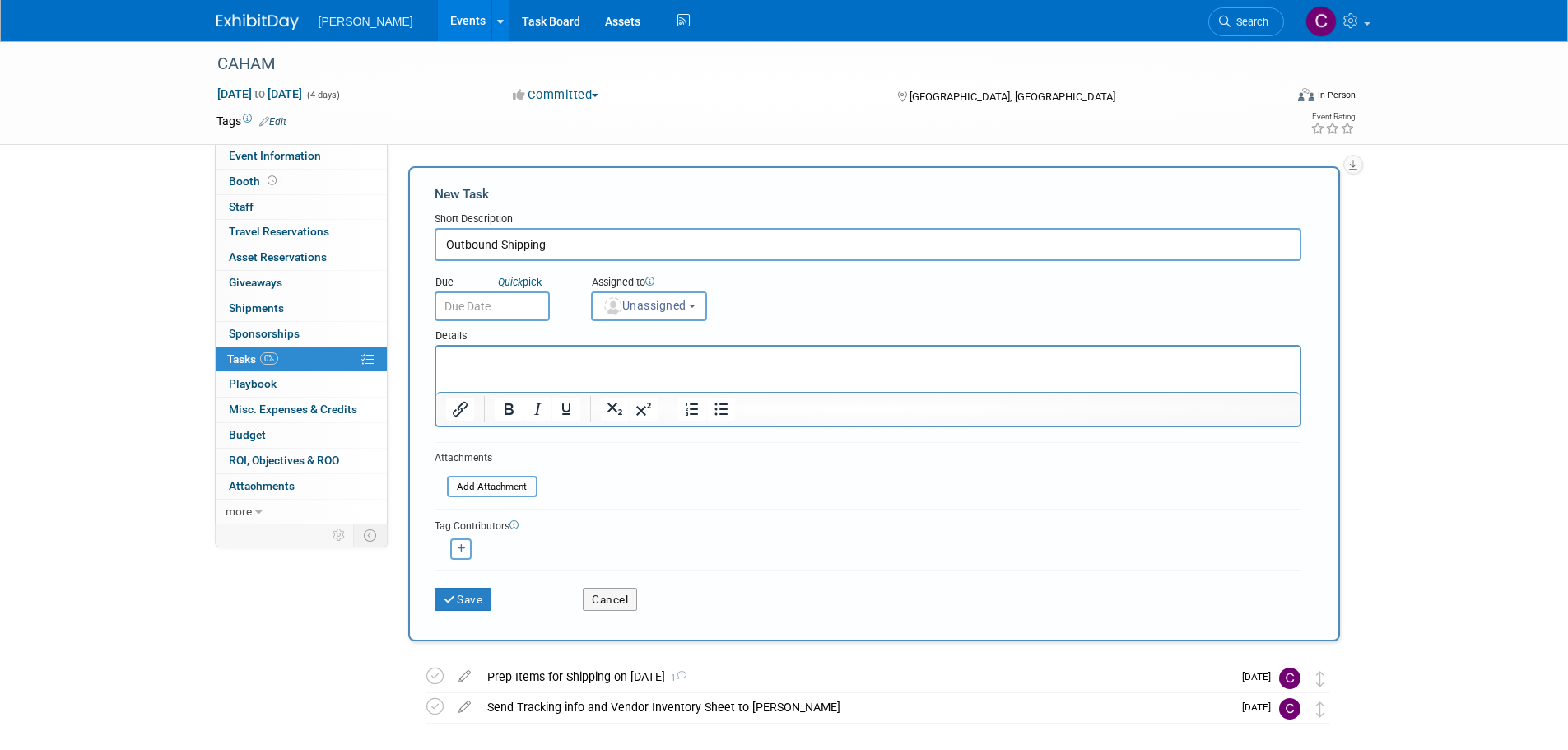
type input "Outbound Shipping"
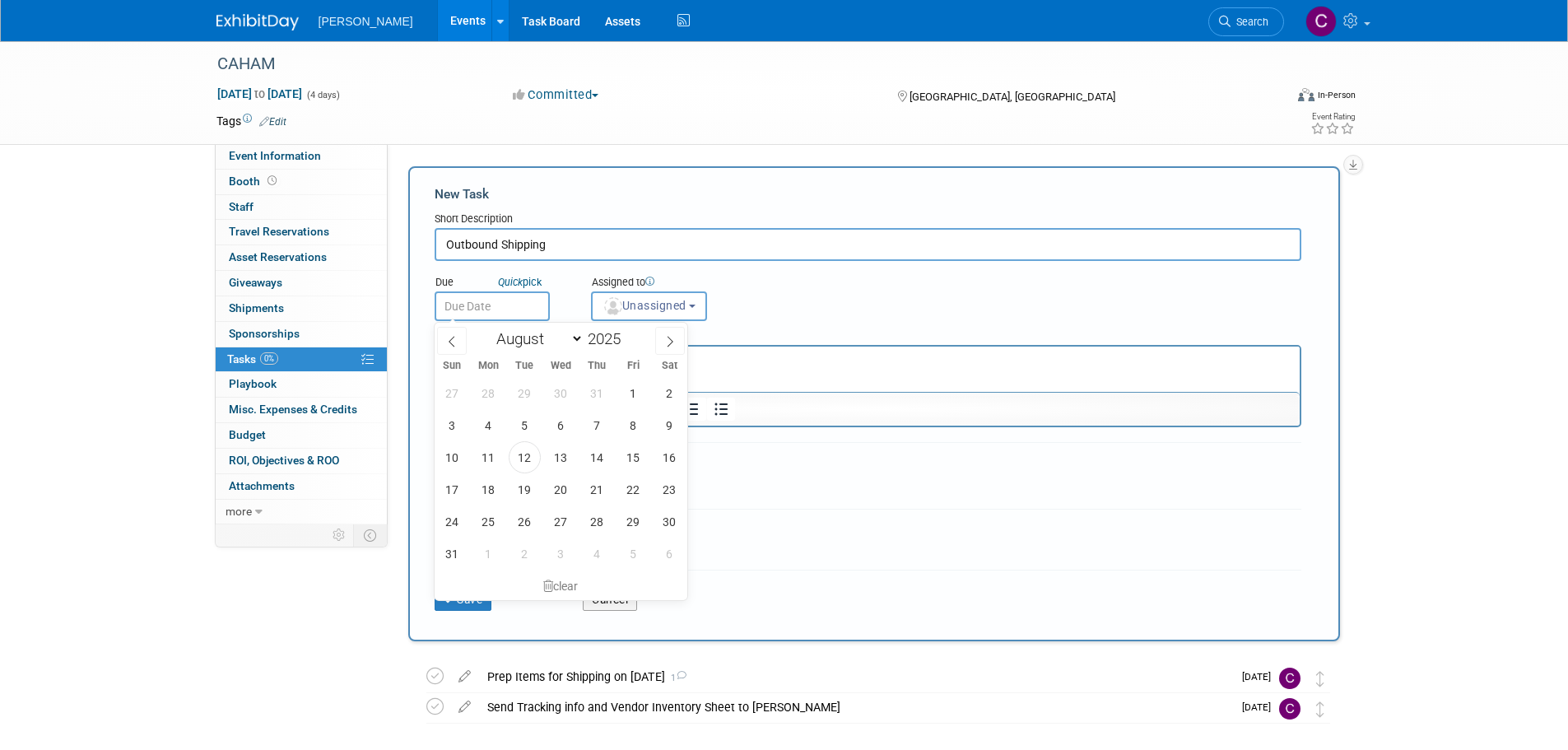
click at [473, 301] on input "text" at bounding box center [492, 306] width 115 height 29
click at [674, 345] on icon at bounding box center [669, 341] width 11 height 11
select select "8"
click at [634, 391] on span "5" at bounding box center [633, 393] width 32 height 32
type input "[DATE]"
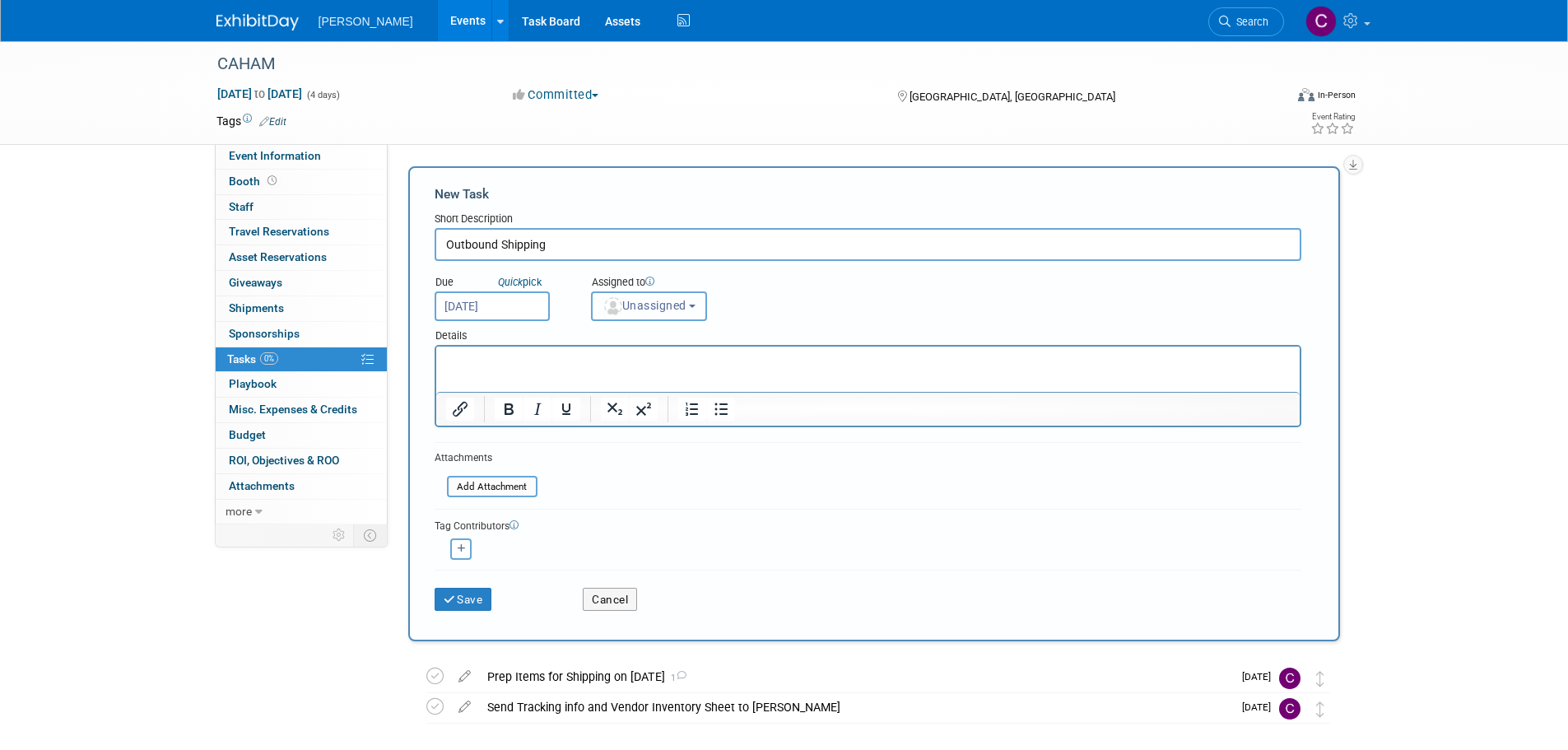
click at [632, 299] on span "Unassigned" at bounding box center [644, 305] width 84 height 13
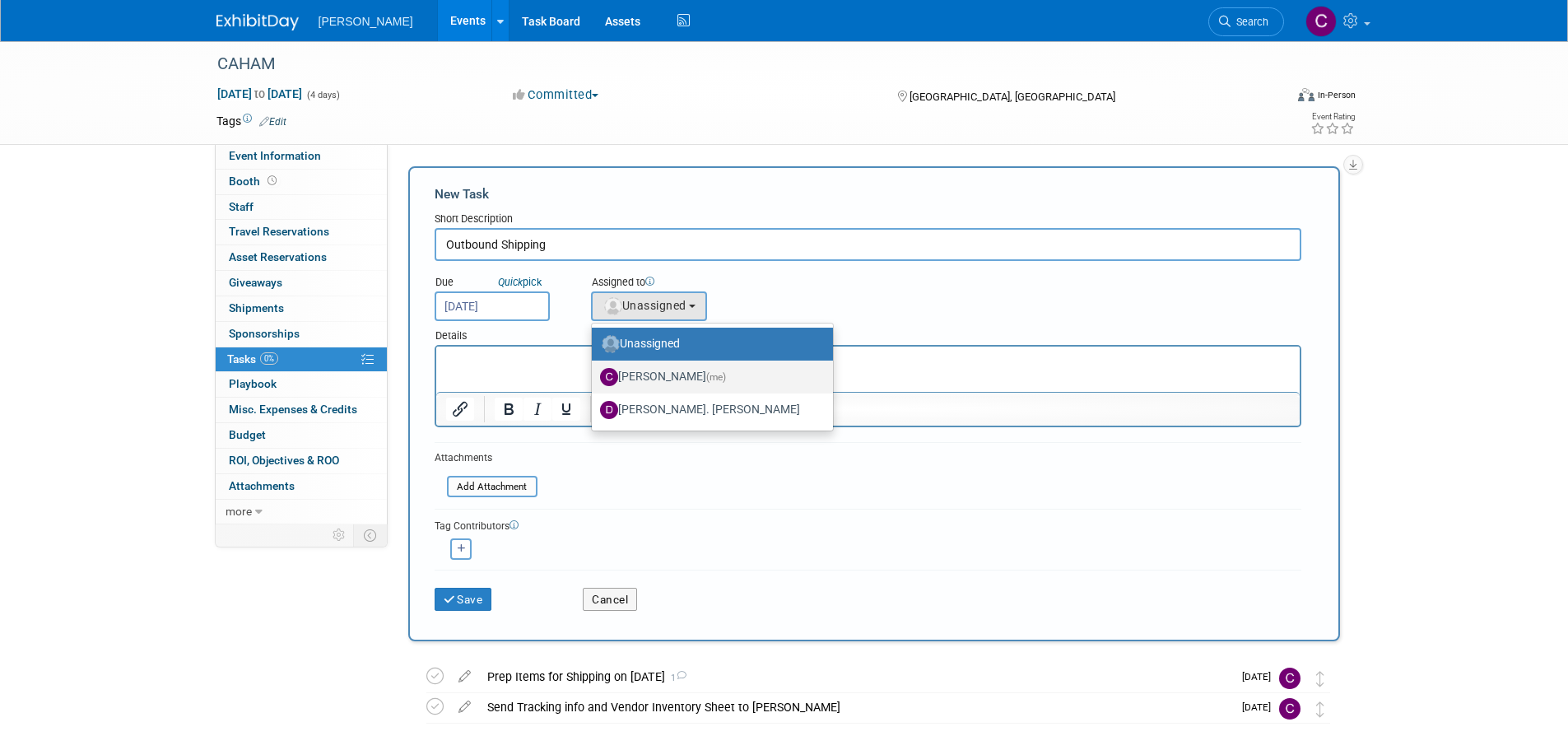
click at [647, 371] on label "[PERSON_NAME] (me)" at bounding box center [709, 377] width 217 height 27
click at [595, 371] on input "[PERSON_NAME] (me)" at bounding box center [589, 375] width 10 height 10
select select "8e291c18-5075-4415-97dd-f61b126a9a51"
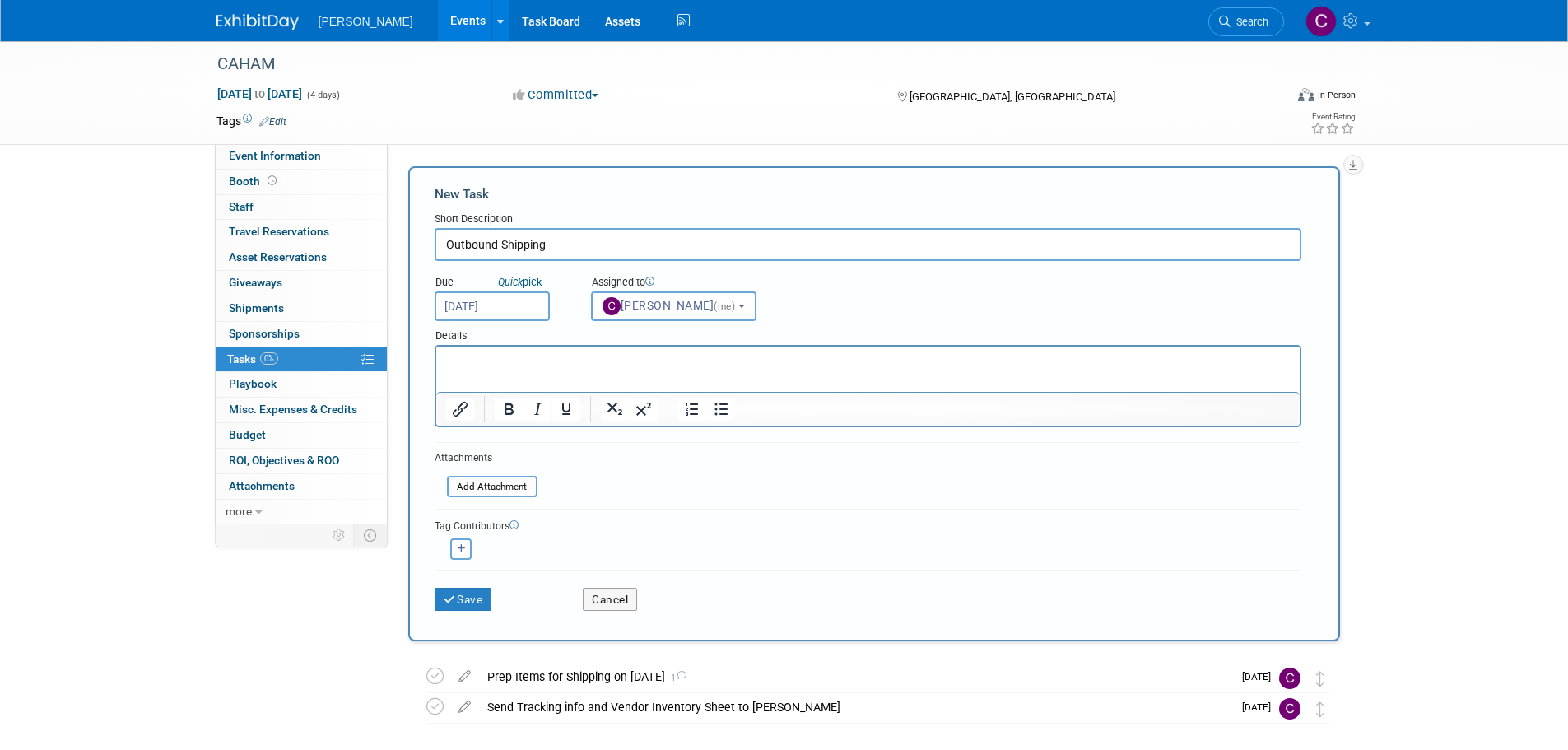
click at [565, 363] on p "Rich Text Area. Press ALT-0 for help." at bounding box center [867, 361] width 845 height 16
click at [516, 302] on input "[DATE]" at bounding box center [492, 306] width 115 height 29
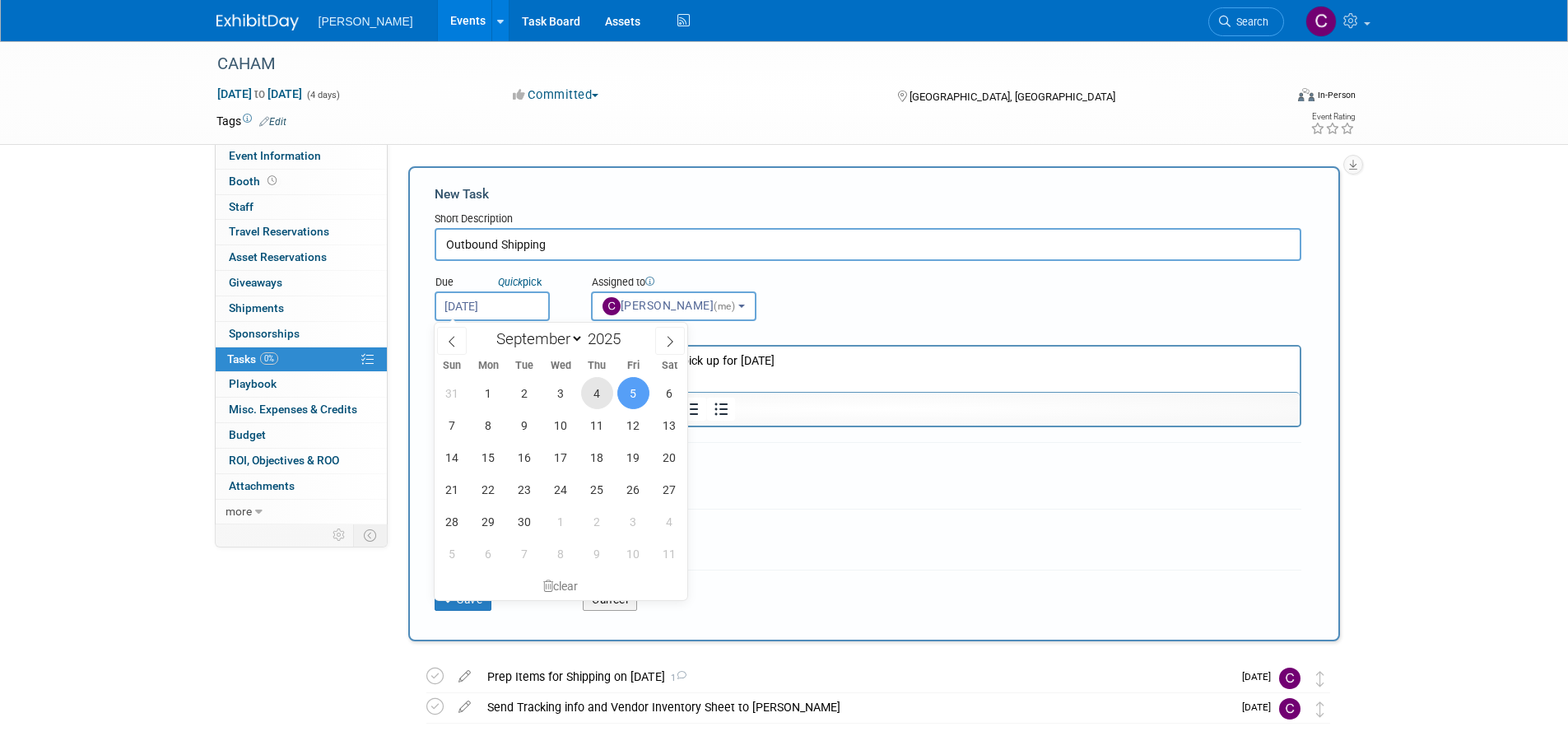
click at [598, 393] on span "4" at bounding box center [596, 393] width 32 height 32
type input "[DATE]"
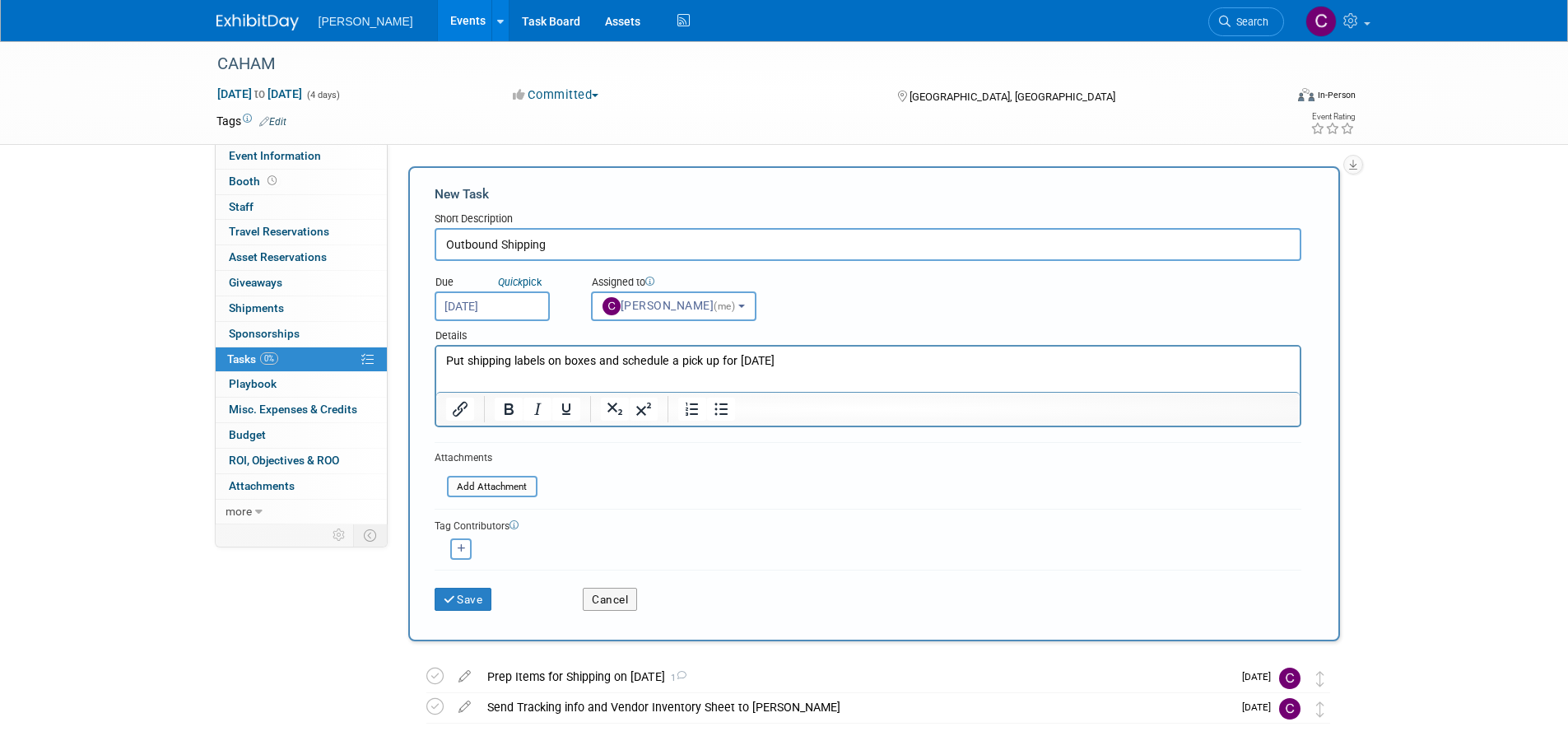
click at [815, 362] on p "Put shipping labels on boxes and schedule a pick up for [DATE]" at bounding box center [867, 361] width 845 height 16
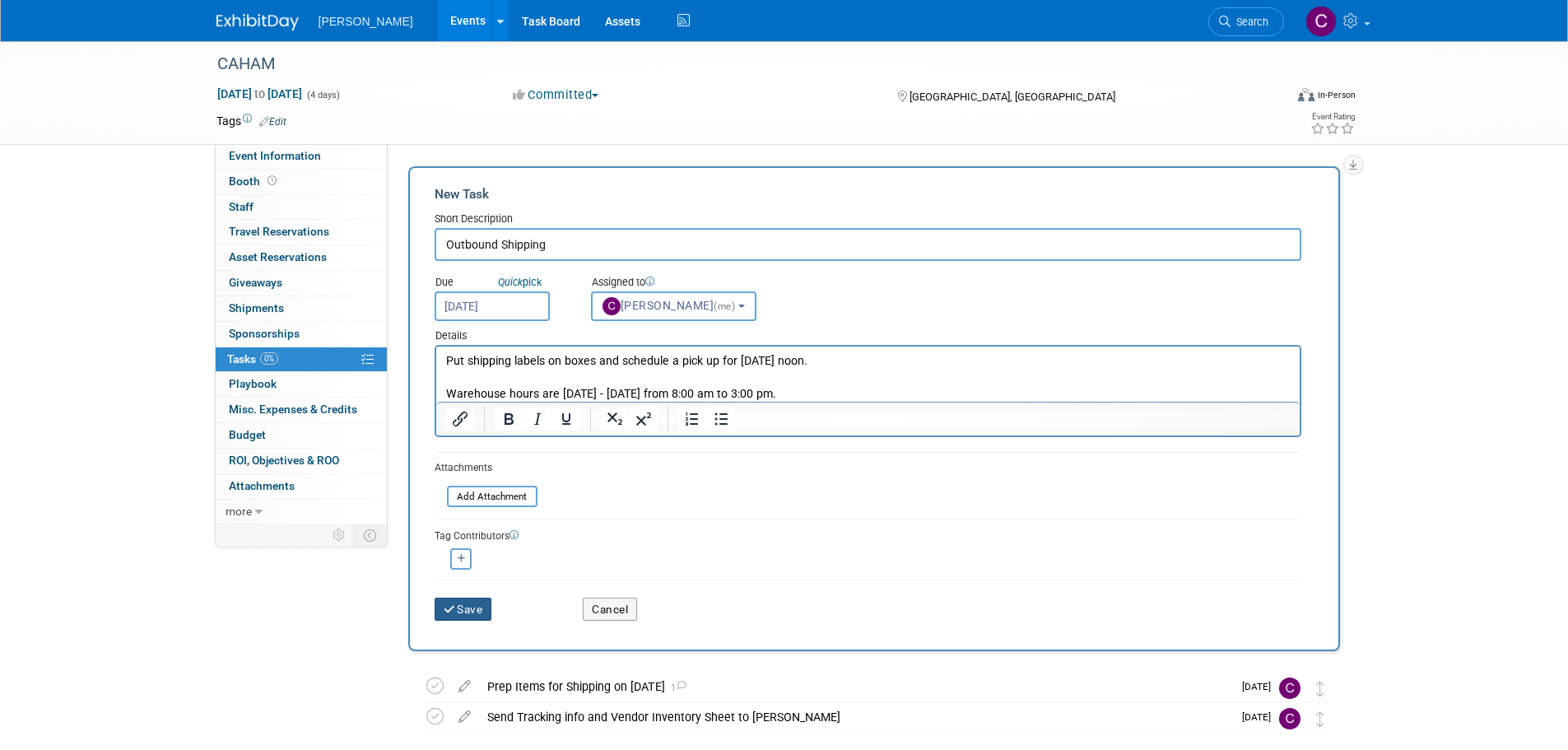
click at [467, 612] on button "Save" at bounding box center [463, 609] width 58 height 23
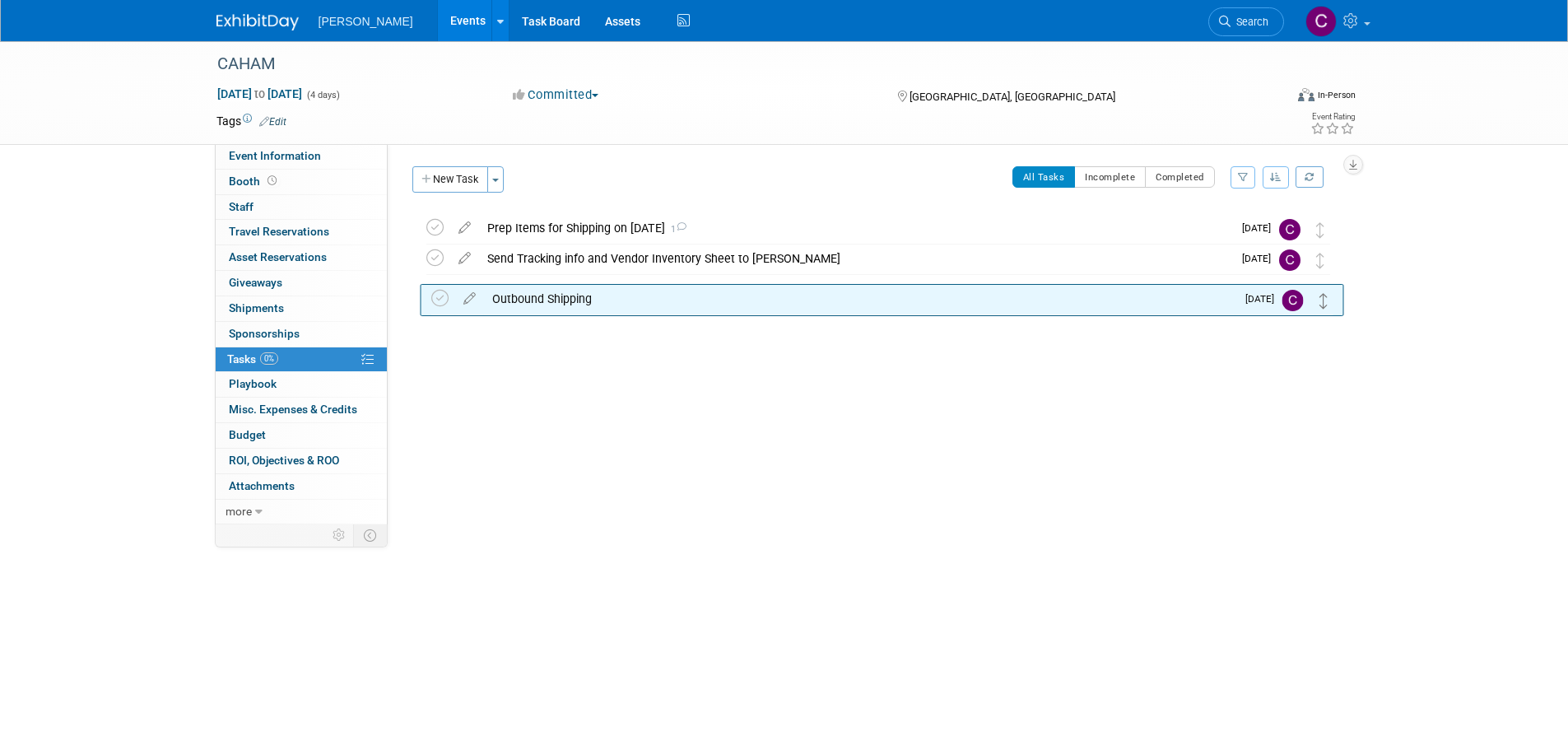
drag, startPoint x: 1321, startPoint y: 228, endPoint x: 1325, endPoint y: 298, distance: 70.1
